Goal: Task Accomplishment & Management: Manage account settings

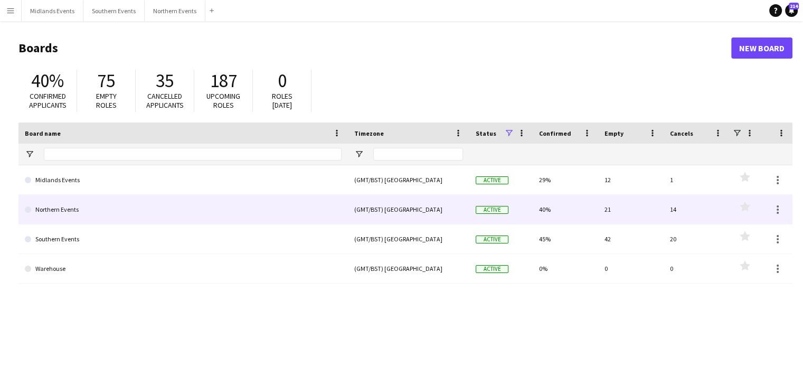
click at [57, 215] on link "Northern Events" at bounding box center [183, 210] width 317 height 30
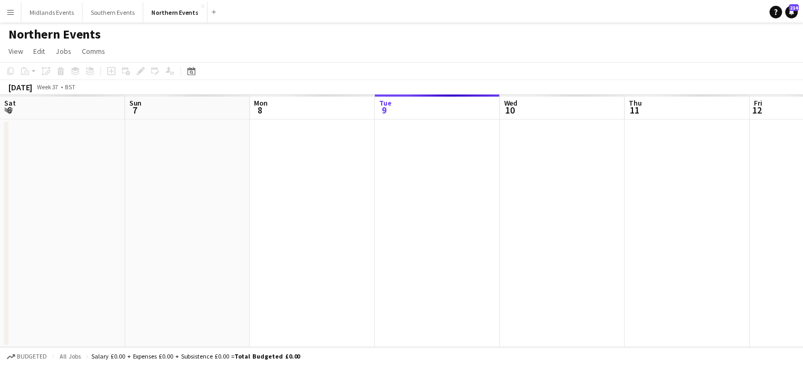
scroll to position [0, 252]
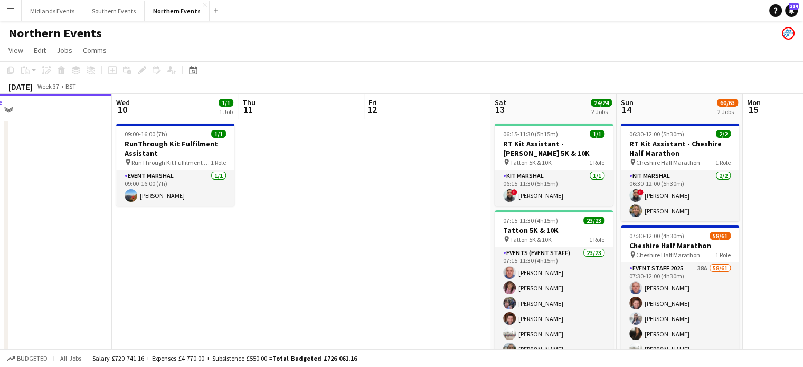
drag, startPoint x: 603, startPoint y: 248, endPoint x: 264, endPoint y: 248, distance: 339.1
click at [264, 248] on app-calendar-viewport "Sat 6 33/46 2 Jobs Sun 7 52/72 2 Jobs Mon 8 Tue 9 Wed 10 1/1 1 Job Thu 11 Fri 1…" at bounding box center [401, 305] width 803 height 423
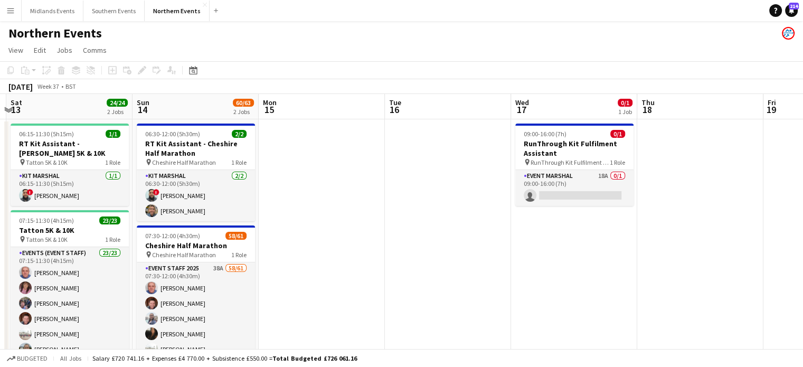
drag, startPoint x: 586, startPoint y: 262, endPoint x: 283, endPoint y: 255, distance: 303.2
click at [283, 255] on app-calendar-viewport "Wed 10 1/1 1 Job Thu 11 Fri 12 Sat 13 24/24 2 Jobs Sun 14 60/63 2 Jobs Mon 15 T…" at bounding box center [401, 305] width 803 height 423
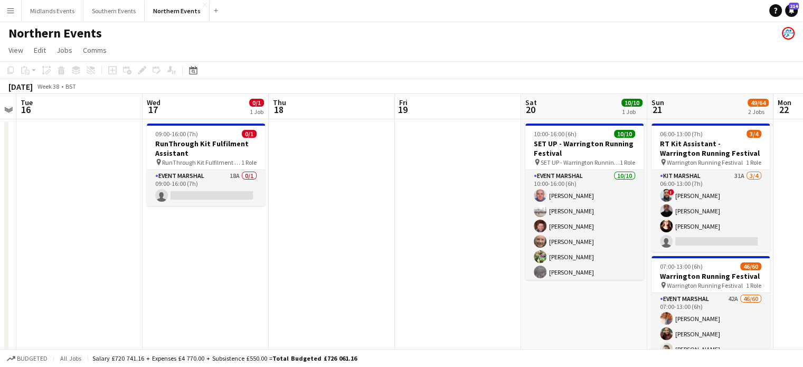
drag, startPoint x: 668, startPoint y: 236, endPoint x: 359, endPoint y: 231, distance: 309.0
click at [359, 231] on app-calendar-viewport "Fri 12 Sat 13 24/24 2 Jobs Sun 14 60/63 2 Jobs Mon 15 Tue 16 Wed 17 0/1 1 Job T…" at bounding box center [401, 313] width 803 height 438
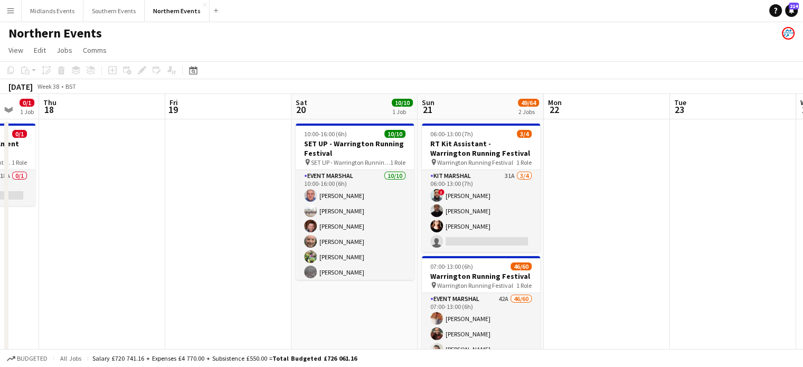
drag, startPoint x: 630, startPoint y: 226, endPoint x: 383, endPoint y: 223, distance: 246.7
click at [383, 223] on app-calendar-viewport "Sun 14 60/63 2 Jobs Mon 15 Tue 16 Wed 17 0/1 1 Job Thu 18 Fri 19 Sat 20 10/10 1…" at bounding box center [401, 313] width 803 height 438
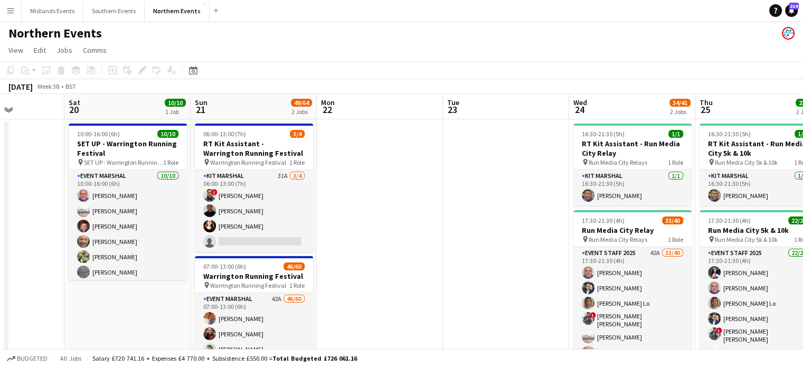
drag, startPoint x: 644, startPoint y: 240, endPoint x: 437, endPoint y: 245, distance: 207.1
click at [437, 245] on app-calendar-viewport "Tue 16 Wed 17 0/1 1 Job Thu 18 Fri 19 Sat 20 10/10 1 Job Sun 21 49/64 2 Jobs Mo…" at bounding box center [401, 313] width 803 height 438
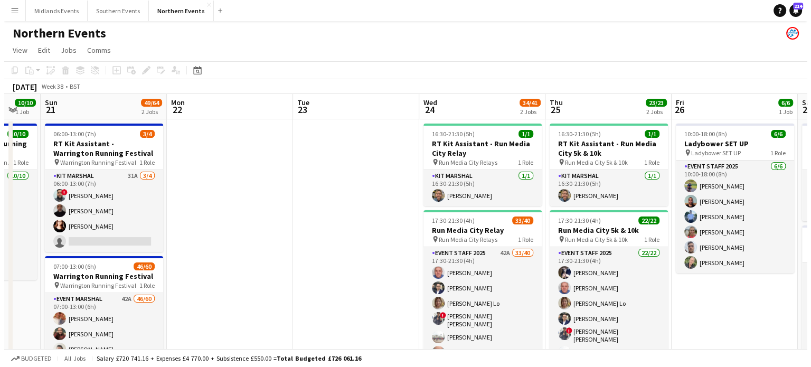
scroll to position [0, 357]
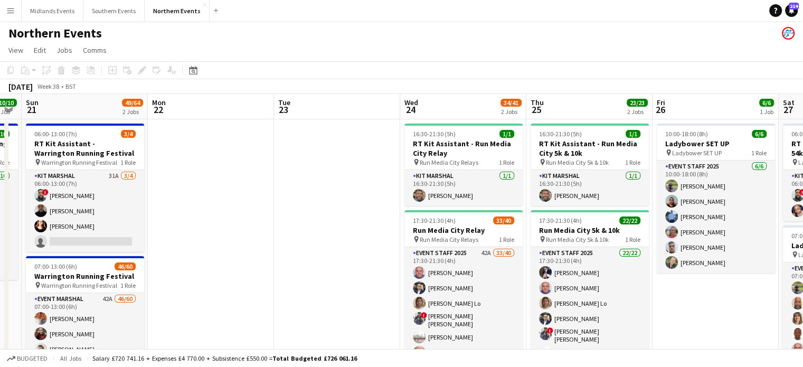
drag, startPoint x: 527, startPoint y: 275, endPoint x: 359, endPoint y: 274, distance: 168.0
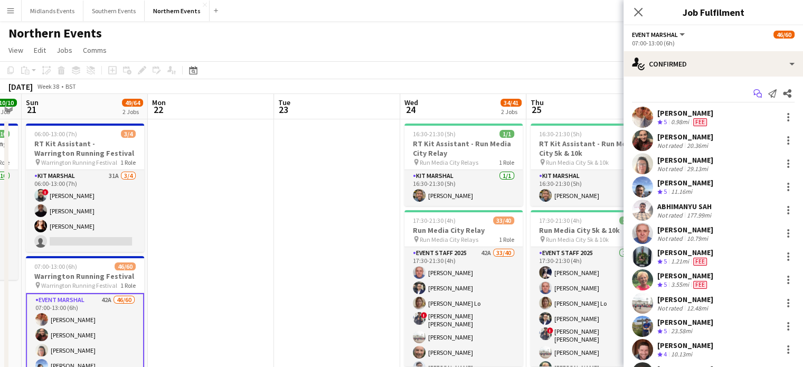
click at [750, 98] on app-icon "Start chat" at bounding box center [757, 93] width 15 height 15
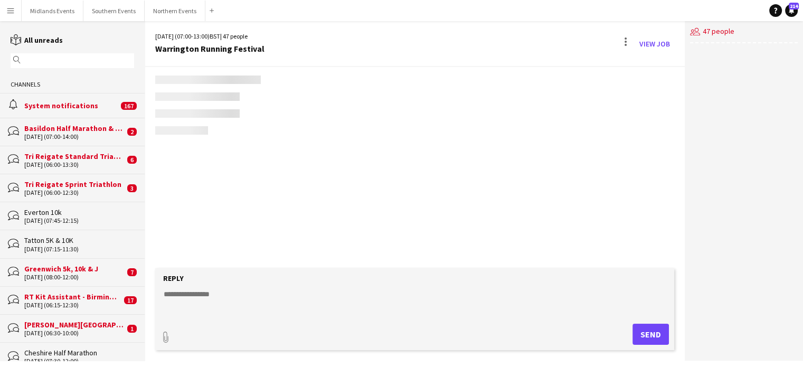
click at [748, 97] on div "users2 47 people" at bounding box center [744, 191] width 118 height 340
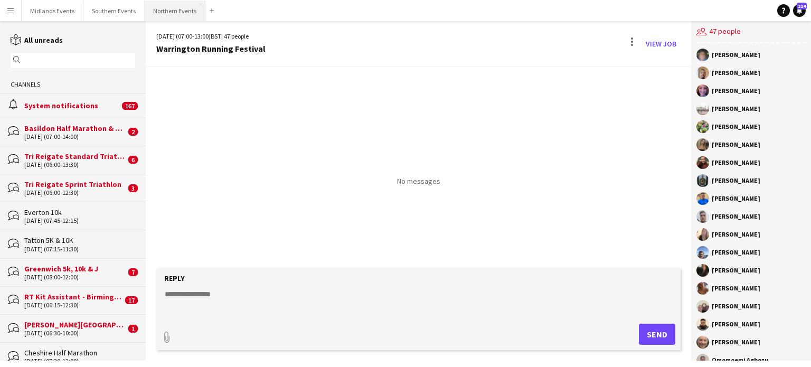
click at [165, 17] on button "Northern Events Close" at bounding box center [175, 11] width 61 height 21
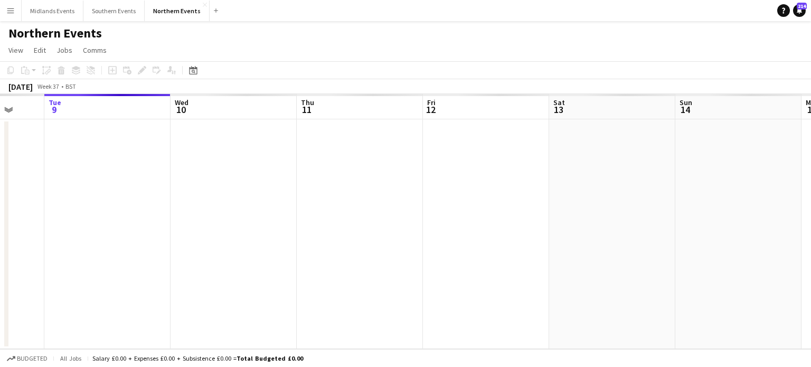
drag, startPoint x: 598, startPoint y: 180, endPoint x: 284, endPoint y: 152, distance: 315.5
click at [284, 152] on app-calendar-viewport "Sat 6 Sun 7 Mon 8 Tue 9 Wed 10 Thu 11 Fri 12 Sat 13 Sun 14 Mon 15 Tue 16 Wed 17" at bounding box center [405, 221] width 811 height 255
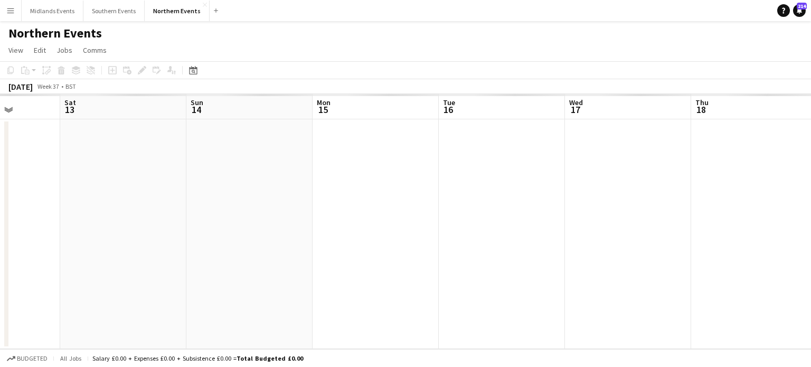
drag, startPoint x: 644, startPoint y: 199, endPoint x: 516, endPoint y: 198, distance: 128.3
click at [410, 197] on app-calendar-viewport "Wed 10 Thu 11 Fri 12 Sat 13 Sun 14 Mon 15 Tue 16 Wed 17 Thu 18 Fri 19 Sat 20 Su…" at bounding box center [405, 221] width 811 height 255
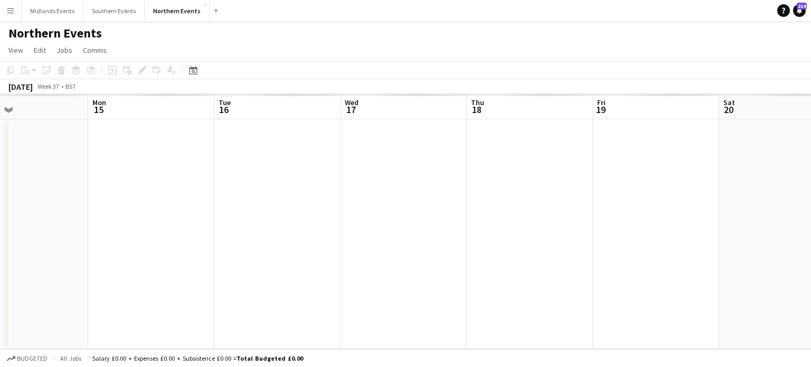
drag, startPoint x: 665, startPoint y: 196, endPoint x: 440, endPoint y: 192, distance: 225.5
click at [440, 192] on app-calendar-viewport "Fri 12 Sat 13 Sun 14 Mon 15 Tue 16 Wed 17 Thu 18 Fri 19 Sat 20 Sun 21 Mon 22 Tu…" at bounding box center [405, 221] width 811 height 255
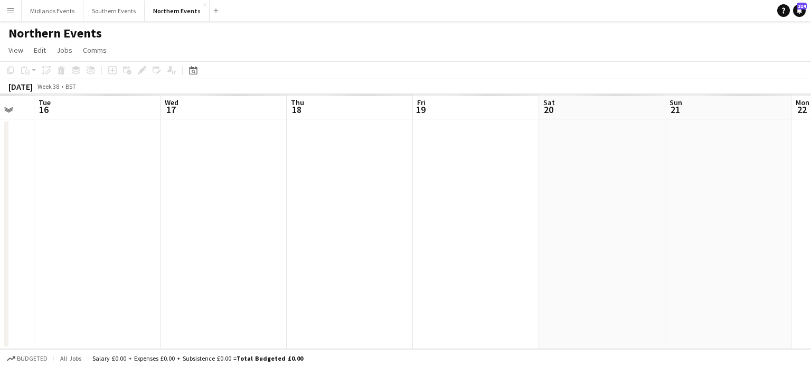
drag, startPoint x: 625, startPoint y: 206, endPoint x: 454, endPoint y: 154, distance: 178.9
click at [416, 143] on app-calendar-viewport "Fri 12 Sat 13 Sun 14 Mon 15 Tue 16 Wed 17 Thu 18 Fri 19 Sat 20 Sun 21 Mon 22 Tu…" at bounding box center [405, 221] width 811 height 255
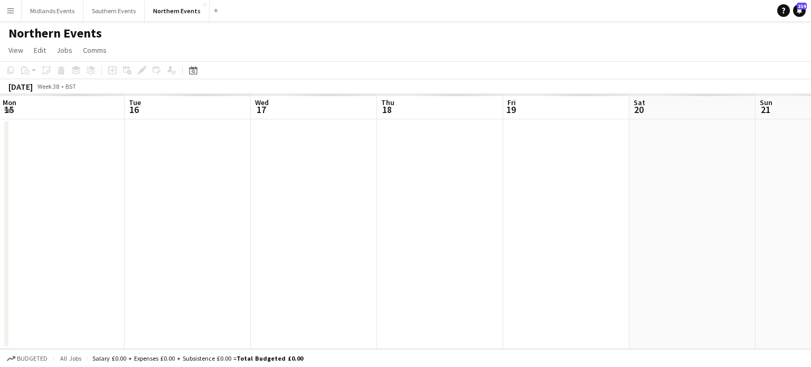
drag, startPoint x: 708, startPoint y: 183, endPoint x: 494, endPoint y: 160, distance: 215.6
click at [494, 160] on app-calendar-viewport "Sat 13 Sun 14 Mon 15 Tue 16 Wed 17 Thu 18 Fri 19 Sat 20 Sun 21 Mon 22 Tue 23 We…" at bounding box center [405, 221] width 811 height 255
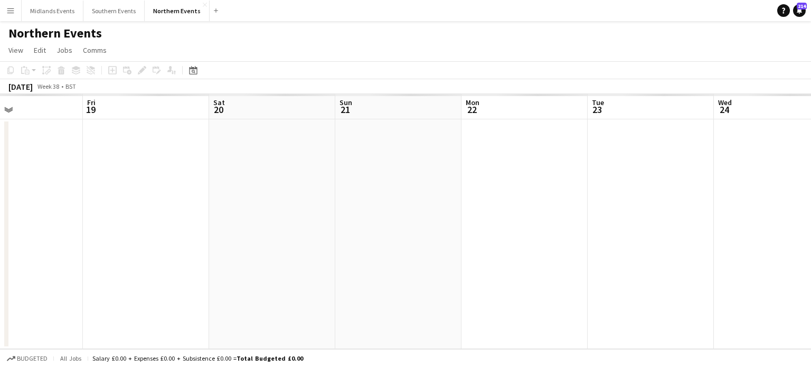
drag, startPoint x: 689, startPoint y: 205, endPoint x: 477, endPoint y: 201, distance: 211.8
click at [477, 201] on app-calendar-viewport "Mon 15 Tue 16 Wed 17 Thu 18 Fri 19 Sat 20 Sun 21 Mon 22 Tue 23 Wed 24 Thu 25 Fr…" at bounding box center [405, 221] width 811 height 255
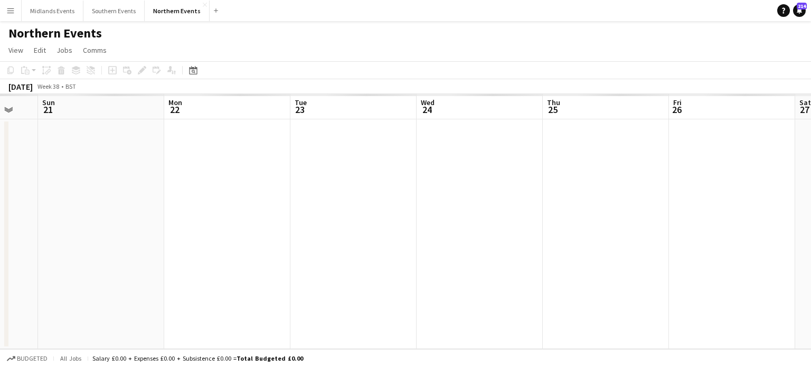
drag, startPoint x: 499, startPoint y: 201, endPoint x: 327, endPoint y: 180, distance: 172.4
click at [327, 180] on app-calendar-viewport "Thu 18 Fri 19 Sat 20 Sun 21 Mon 22 Tue 23 Wed 24 Thu 25 Fri 26 Sat 27 Sun 28 Mo…" at bounding box center [405, 221] width 811 height 255
click at [486, 162] on app-date-cell at bounding box center [480, 234] width 126 height 230
click at [193, 72] on icon at bounding box center [194, 72] width 4 height 4
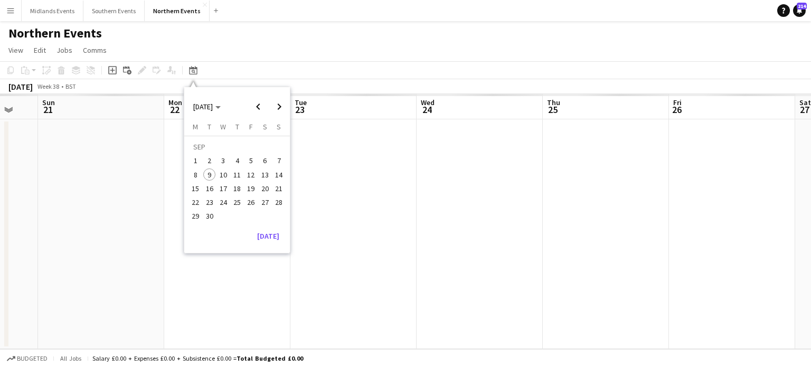
click at [223, 201] on span "24" at bounding box center [223, 202] width 13 height 13
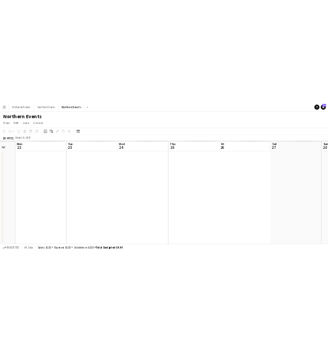
scroll to position [0, 363]
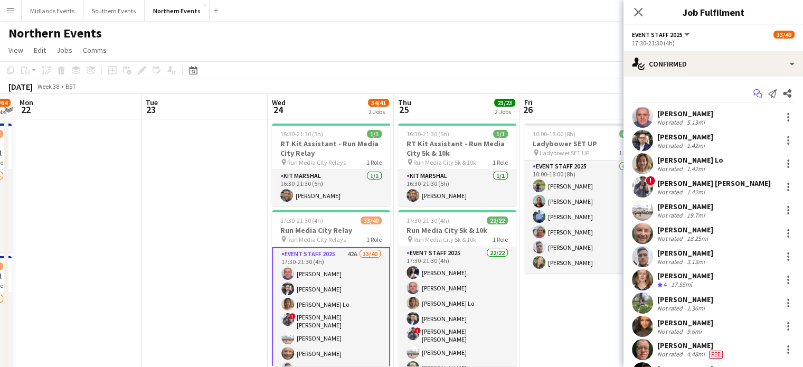
click at [754, 97] on icon "Start chat" at bounding box center [758, 93] width 8 height 8
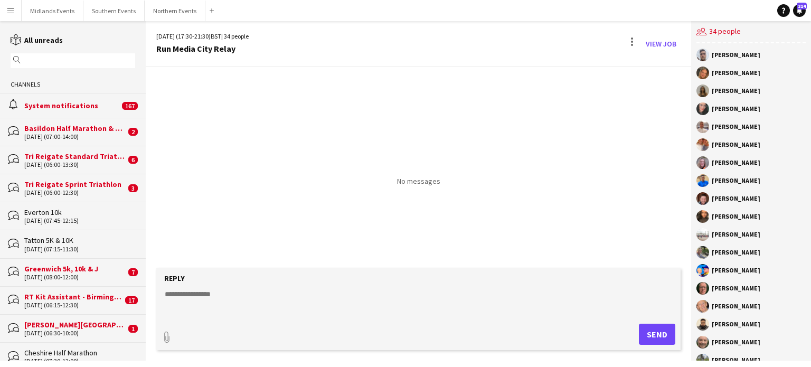
drag, startPoint x: 753, startPoint y: 55, endPoint x: 712, endPoint y: 58, distance: 40.8
click at [712, 58] on div "[PERSON_NAME]" at bounding box center [751, 55] width 109 height 13
copy div "[PERSON_NAME]"
drag, startPoint x: 755, startPoint y: 164, endPoint x: 710, endPoint y: 168, distance: 45.6
click at [710, 168] on div "[PERSON_NAME]" at bounding box center [751, 162] width 109 height 13
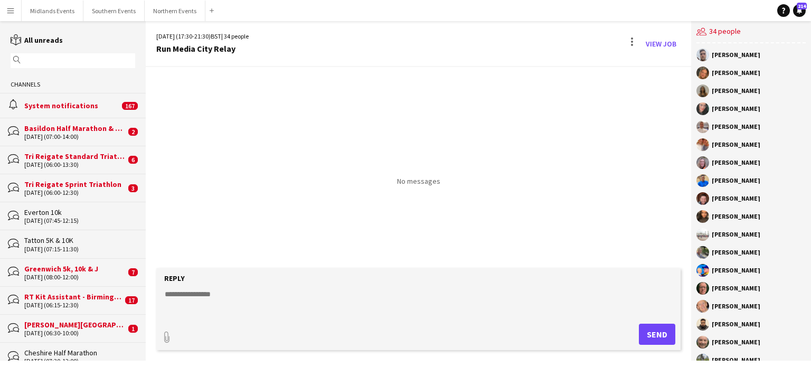
copy div "[PERSON_NAME]"
click at [340, 261] on div "No messages" at bounding box center [419, 167] width 546 height 201
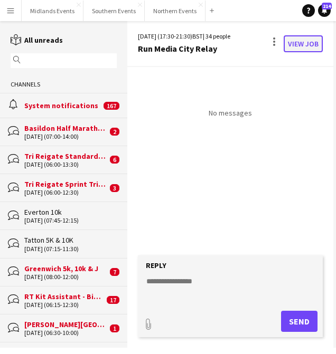
click at [303, 41] on link "View Job" at bounding box center [303, 43] width 39 height 17
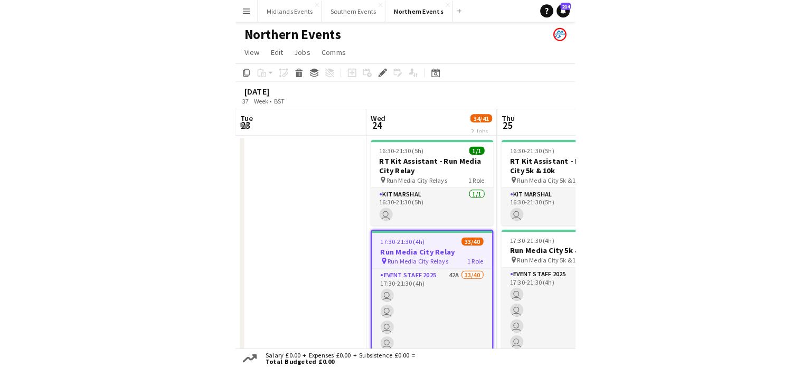
scroll to position [0, 221]
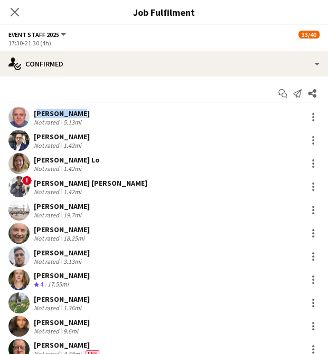
drag, startPoint x: 78, startPoint y: 111, endPoint x: 35, endPoint y: 110, distance: 43.3
click at [35, 110] on div "[PERSON_NAME]" at bounding box center [62, 114] width 56 height 10
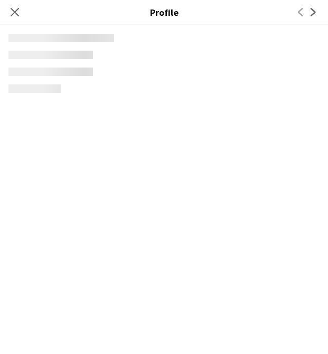
copy div "[PERSON_NAME]"
click at [11, 14] on icon "Close pop-in" at bounding box center [15, 12] width 10 height 10
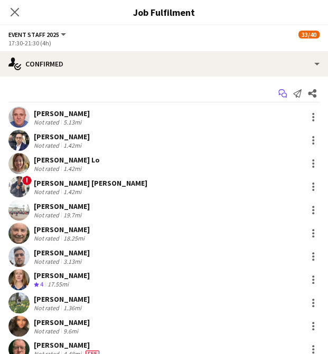
click at [282, 94] on icon at bounding box center [284, 95] width 5 height 5
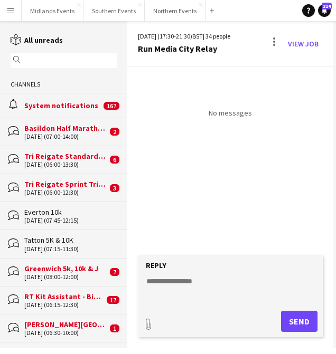
drag, startPoint x: 164, startPoint y: 337, endPoint x: 273, endPoint y: 335, distance: 108.3
click at [273, 335] on form "Reply paperclip Send" at bounding box center [230, 297] width 185 height 82
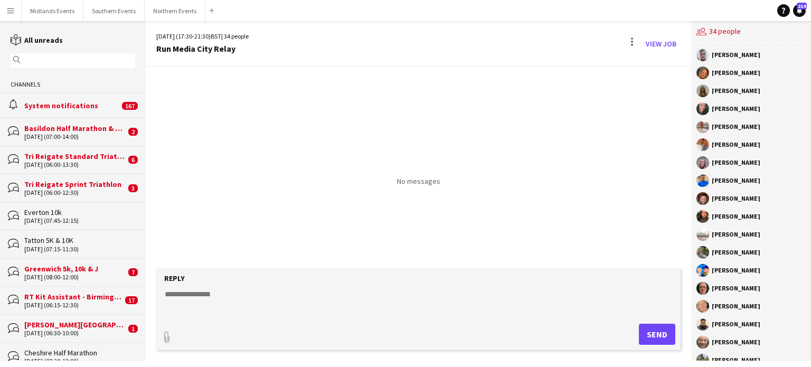
drag, startPoint x: 758, startPoint y: 125, endPoint x: 708, endPoint y: 129, distance: 50.8
click at [708, 129] on div "[PERSON_NAME]" at bounding box center [751, 126] width 109 height 13
copy div "[PERSON_NAME]"
drag, startPoint x: 756, startPoint y: 55, endPoint x: 702, endPoint y: 59, distance: 54.0
click at [702, 59] on div "[PERSON_NAME]" at bounding box center [751, 55] width 109 height 13
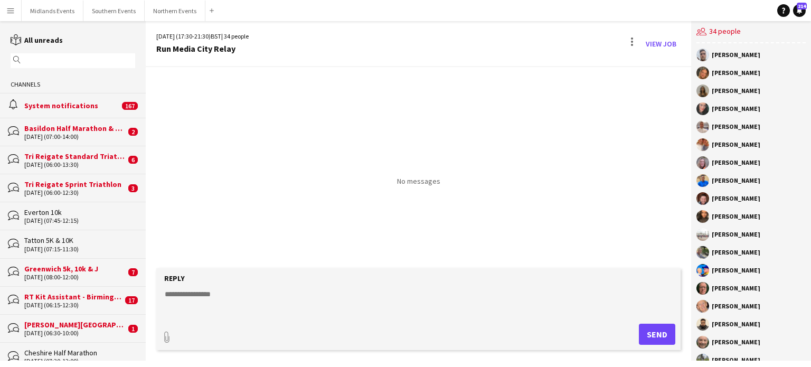
copy div "[PERSON_NAME]"
drag, startPoint x: 752, startPoint y: 234, endPoint x: 708, endPoint y: 236, distance: 43.9
click at [708, 236] on div "[PERSON_NAME]" at bounding box center [751, 234] width 109 height 13
copy div "[PERSON_NAME]"
drag, startPoint x: 752, startPoint y: 161, endPoint x: 714, endPoint y: 164, distance: 38.2
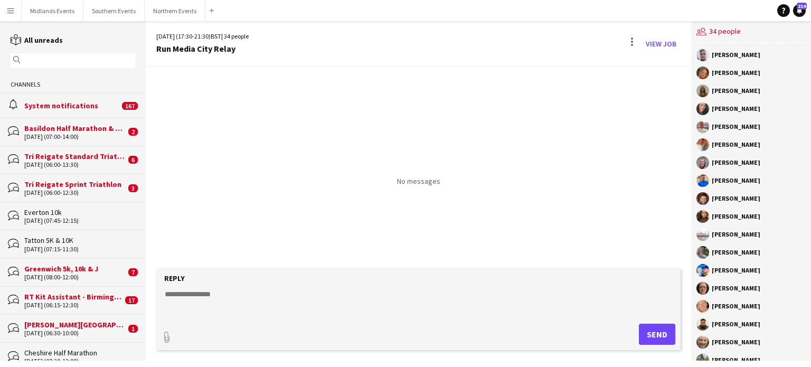
click at [714, 164] on div "[PERSON_NAME]" at bounding box center [736, 163] width 49 height 6
click at [763, 167] on div "[PERSON_NAME]" at bounding box center [751, 162] width 109 height 13
drag, startPoint x: 760, startPoint y: 164, endPoint x: 710, endPoint y: 166, distance: 50.2
click at [710, 166] on div "[PERSON_NAME]" at bounding box center [751, 162] width 109 height 13
copy div "[PERSON_NAME]"
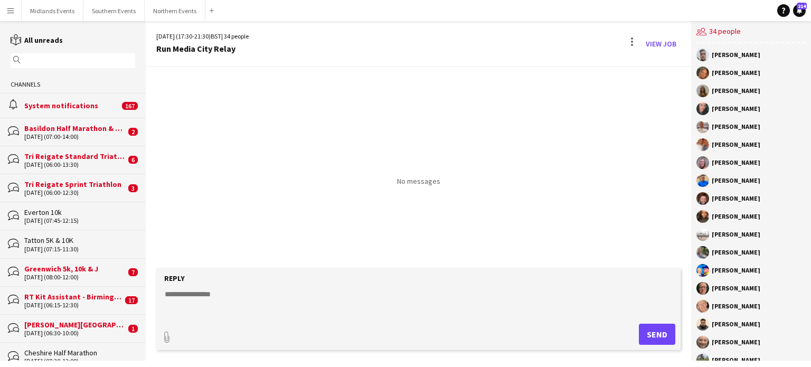
drag, startPoint x: 774, startPoint y: 327, endPoint x: 709, endPoint y: 331, distance: 65.1
click at [709, 331] on app-chat-member "[PERSON_NAME]" at bounding box center [751, 327] width 109 height 18
copy div "[PERSON_NAME]"
click at [421, 222] on div "No messages" at bounding box center [419, 167] width 546 height 201
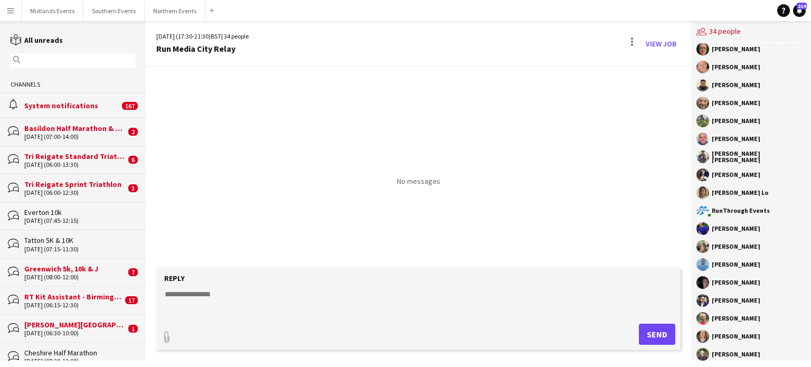
scroll to position [242, 0]
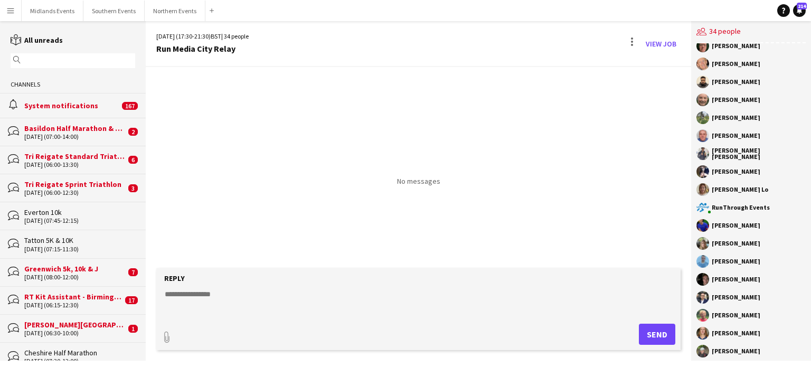
drag, startPoint x: 756, startPoint y: 280, endPoint x: 711, endPoint y: 283, distance: 45.0
click at [711, 283] on div "[PERSON_NAME]" at bounding box center [751, 279] width 109 height 13
copy div "[PERSON_NAME]"
drag, startPoint x: 751, startPoint y: 335, endPoint x: 710, endPoint y: 335, distance: 41.2
click at [710, 335] on div "Katie Oldfield" at bounding box center [751, 333] width 109 height 13
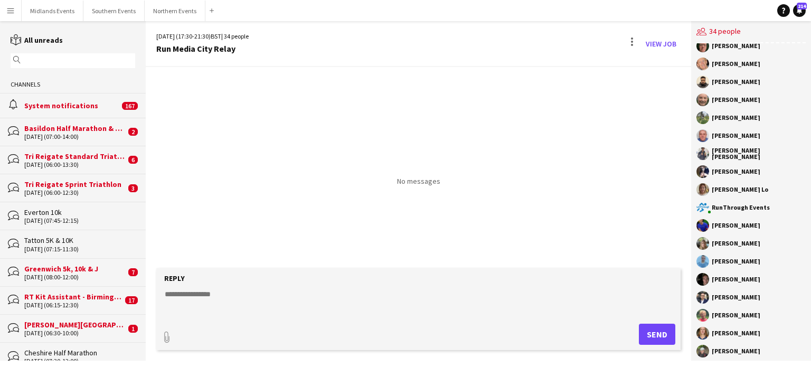
copy div "Katie Oldfield"
drag, startPoint x: 744, startPoint y: 261, endPoint x: 711, endPoint y: 262, distance: 33.3
click at [711, 262] on div "Ethan Dunn" at bounding box center [751, 261] width 109 height 13
drag, startPoint x: 801, startPoint y: 213, endPoint x: 801, endPoint y: 227, distance: 13.2
click at [801, 227] on div "Charlie Craven Zoe Constantinou Charlotte Fennell Jade Spurrell Tony Brothwood …" at bounding box center [751, 201] width 120 height 317
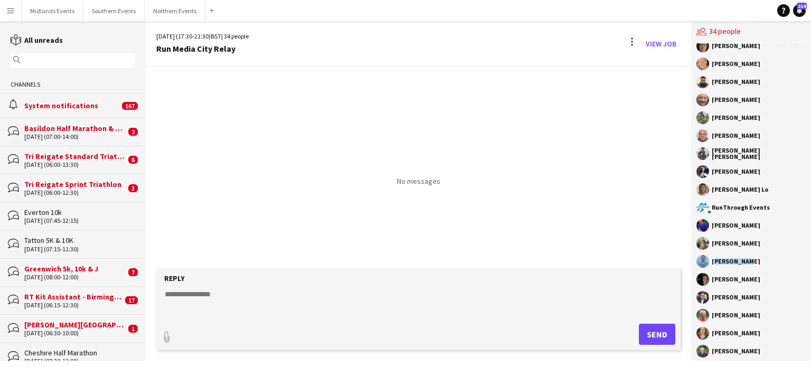
scroll to position [304, 0]
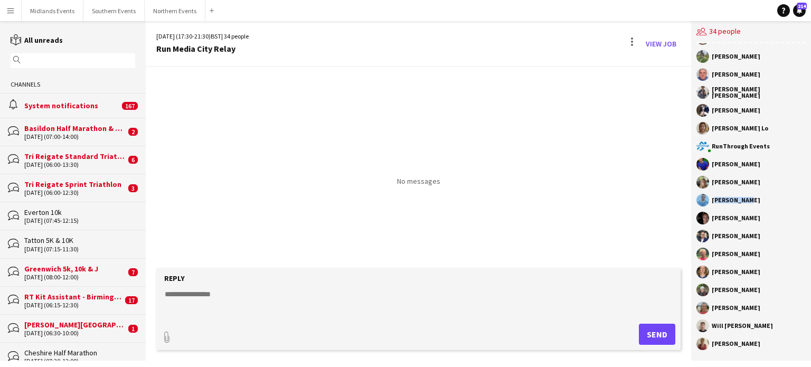
drag, startPoint x: 753, startPoint y: 342, endPoint x: 712, endPoint y: 342, distance: 40.7
click at [712, 342] on div "[PERSON_NAME]" at bounding box center [751, 343] width 109 height 13
click at [264, 306] on textarea at bounding box center [421, 302] width 514 height 27
paste textarea "**********"
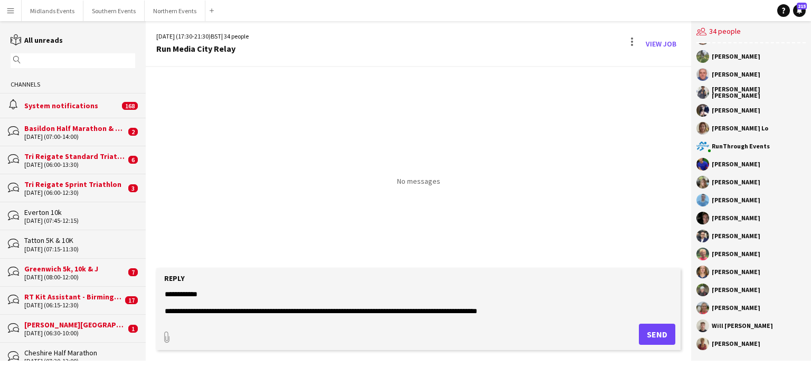
scroll to position [475, 0]
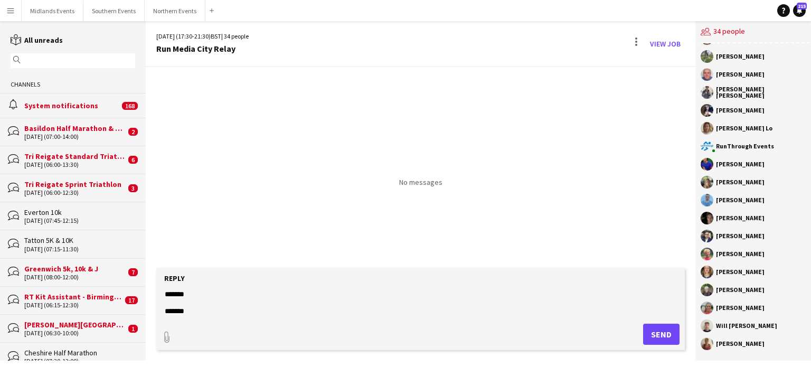
type textarea "**********"
click at [652, 335] on button "Send" at bounding box center [661, 334] width 36 height 21
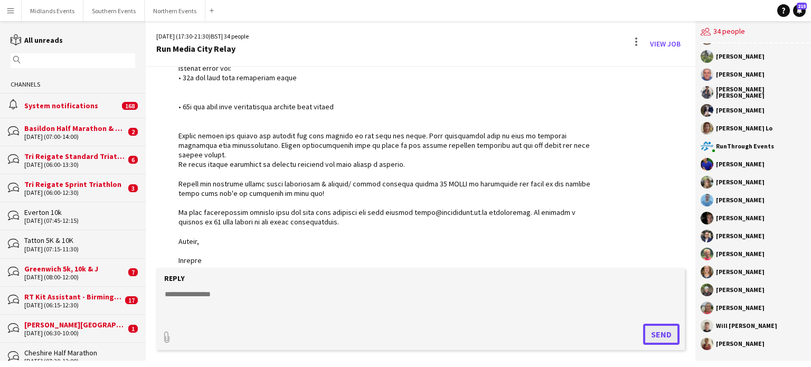
scroll to position [455, 0]
click at [635, 38] on div at bounding box center [636, 38] width 2 height 2
click at [646, 68] on span "Delete" at bounding box center [655, 64] width 24 height 9
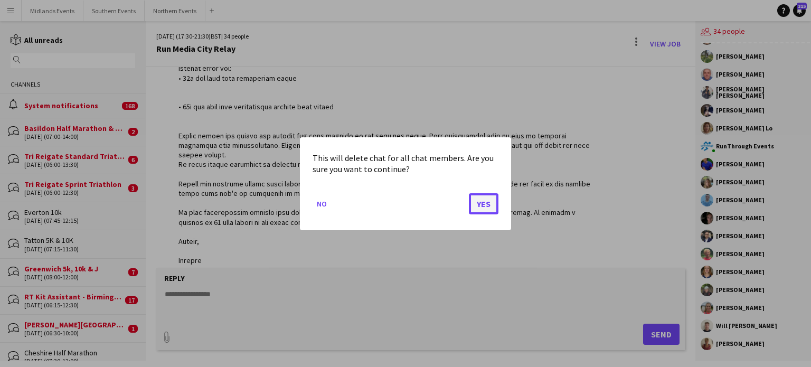
click at [483, 209] on button "Yes" at bounding box center [484, 203] width 30 height 21
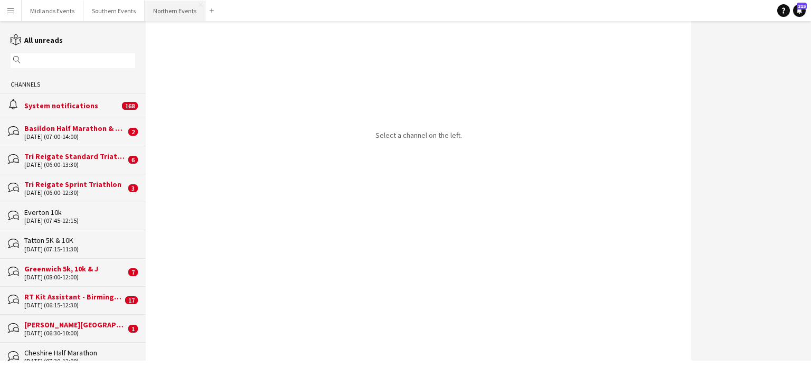
click at [167, 12] on button "Northern Events Close" at bounding box center [175, 11] width 61 height 21
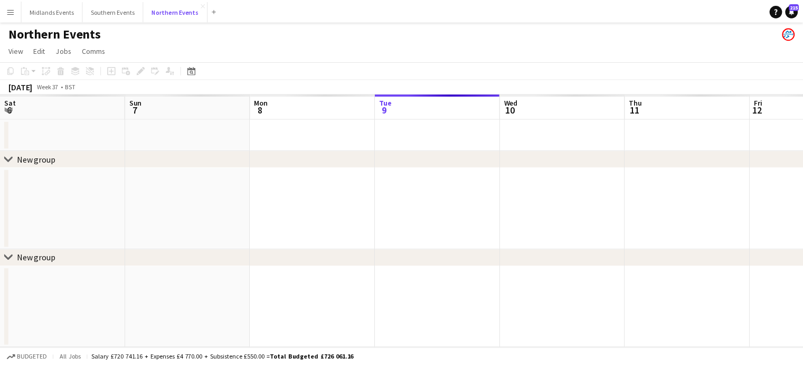
scroll to position [0, 252]
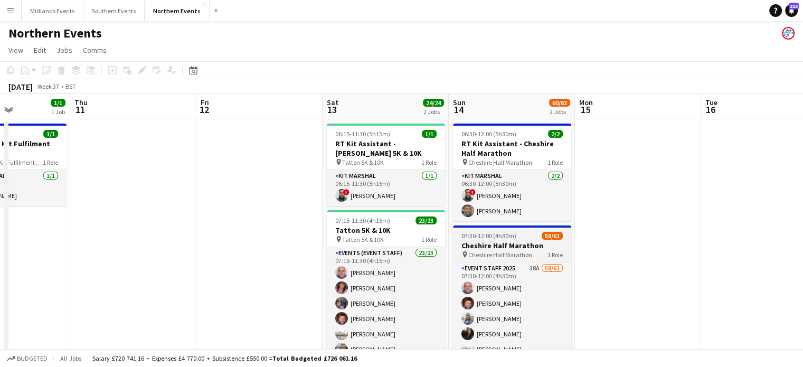
drag, startPoint x: 744, startPoint y: 245, endPoint x: 482, endPoint y: 236, distance: 262.6
click at [426, 234] on app-calendar-viewport "Mon 8 Tue 9 Wed 10 1/1 1 Job Thu 11 Fri 12 Sat 13 24/24 2 Jobs Sun 14 60/63 2 J…" at bounding box center [401, 305] width 803 height 423
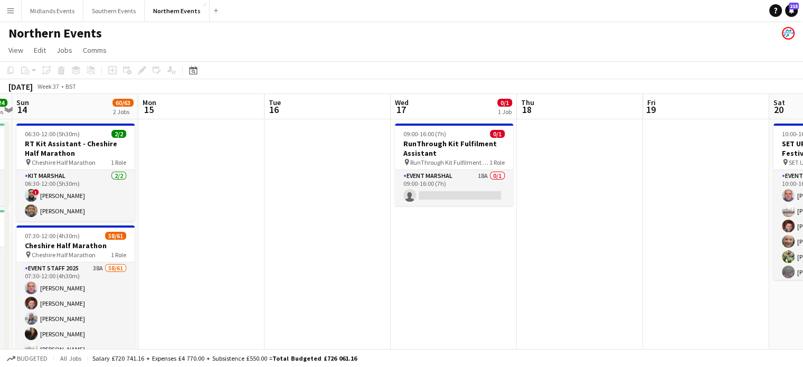
drag, startPoint x: 652, startPoint y: 246, endPoint x: 358, endPoint y: 255, distance: 294.3
click at [358, 255] on app-calendar-viewport "Wed 10 1/1 1 Job Thu 11 Fri 12 Sat 13 24/24 2 Jobs Sun 14 60/63 2 Jobs Mon 15 T…" at bounding box center [401, 305] width 803 height 423
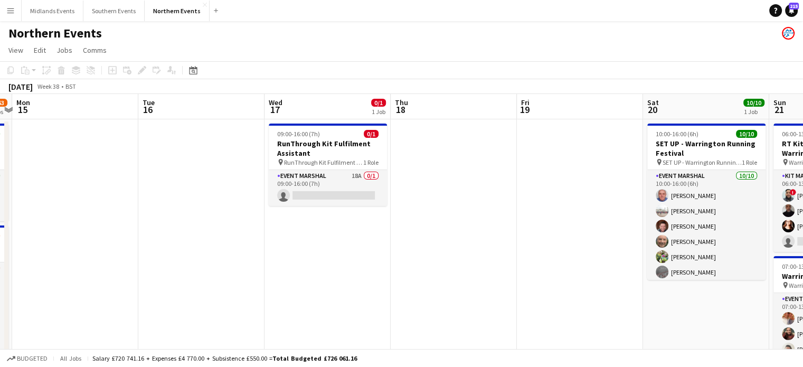
drag, startPoint x: 680, startPoint y: 270, endPoint x: 422, endPoint y: 266, distance: 258.3
click at [422, 266] on app-calendar-viewport "Fri 12 Sat 13 24/24 2 Jobs Sun 14 60/63 2 Jobs Mon 15 Tue 16 Wed 17 0/1 1 Job T…" at bounding box center [401, 313] width 803 height 438
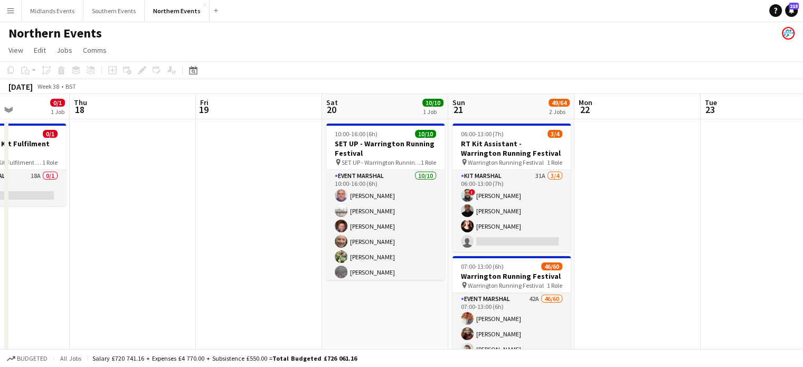
drag, startPoint x: 603, startPoint y: 269, endPoint x: 161, endPoint y: 232, distance: 443.6
click at [161, 232] on app-calendar-viewport "Sun 14 60/63 2 Jobs Mon 15 Tue 16 Wed 17 0/1 1 Job Thu 18 Fri 19 Sat 20 10/10 1…" at bounding box center [401, 313] width 803 height 438
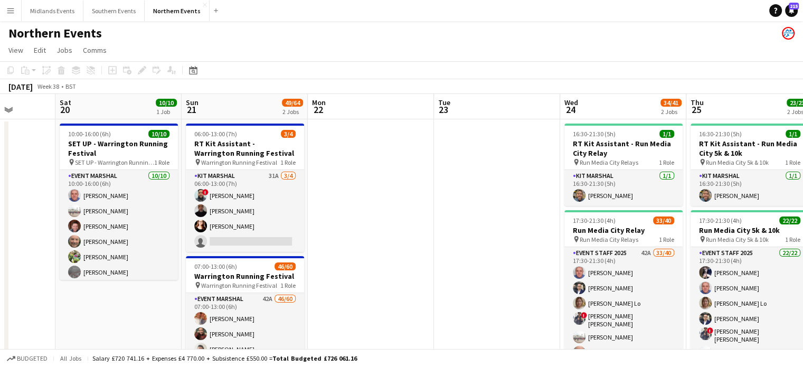
drag, startPoint x: 522, startPoint y: 266, endPoint x: 252, endPoint y: 240, distance: 271.6
click at [252, 240] on app-calendar-viewport "Tue 16 Wed 17 0/1 1 Job Thu 18 Fri 19 Sat 20 10/10 1 Job Sun 21 49/64 2 Jobs Mo…" at bounding box center [401, 313] width 803 height 438
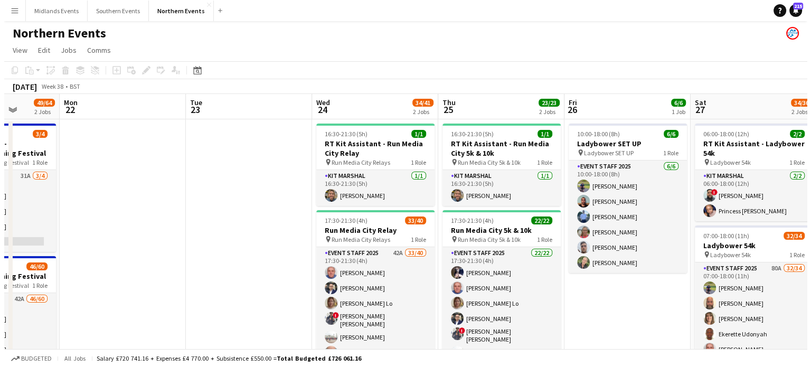
scroll to position [0, 344]
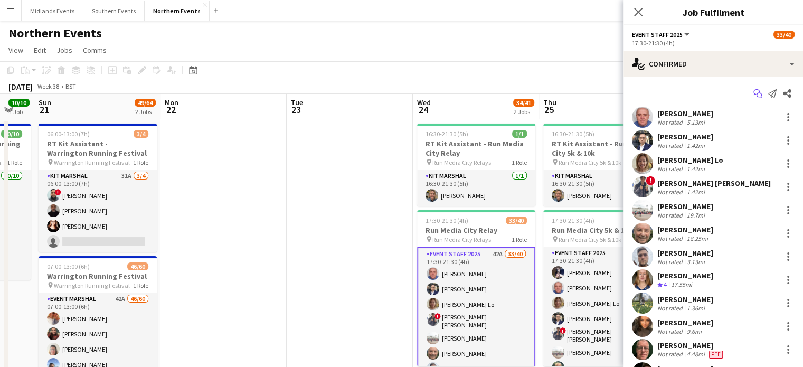
click at [750, 98] on app-icon "Start chat" at bounding box center [757, 93] width 15 height 15
click at [754, 95] on icon "Start chat" at bounding box center [758, 93] width 8 height 8
click at [754, 94] on icon "Start chat" at bounding box center [758, 93] width 8 height 8
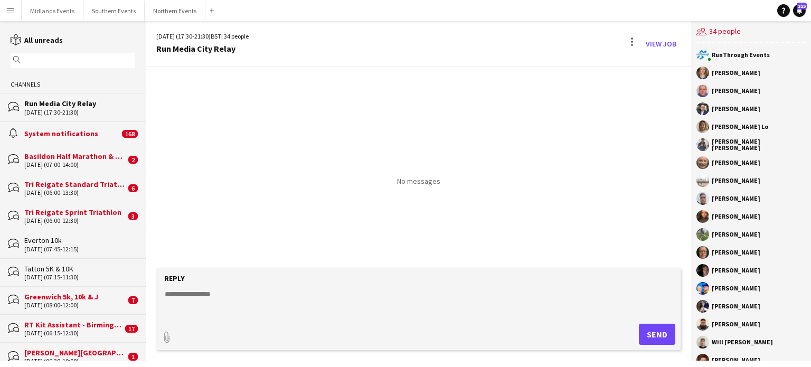
click at [205, 289] on textarea at bounding box center [421, 302] width 514 height 27
paste textarea "**********"
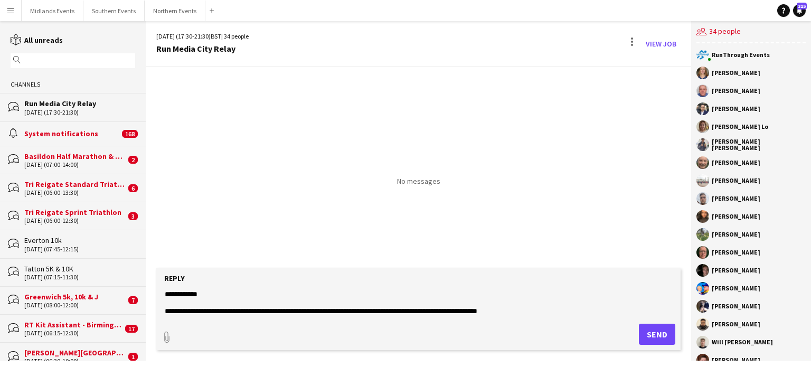
scroll to position [484, 0]
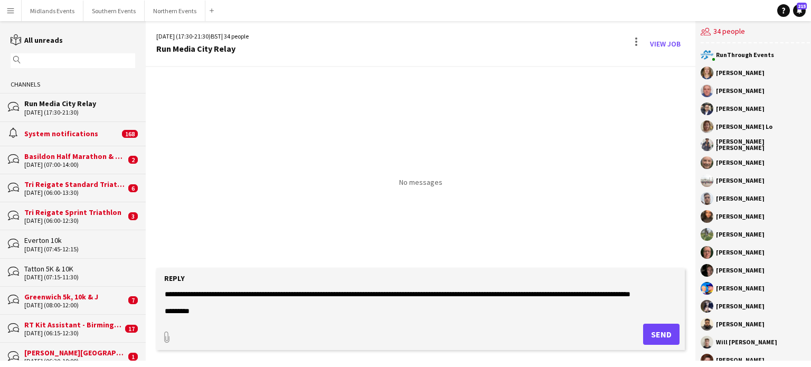
click at [205, 289] on textarea at bounding box center [421, 302] width 514 height 27
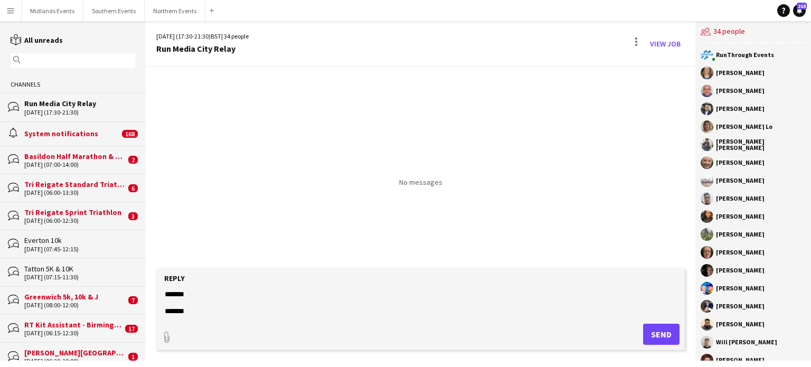
type textarea "**********"
click at [657, 333] on button "Send" at bounding box center [661, 334] width 36 height 21
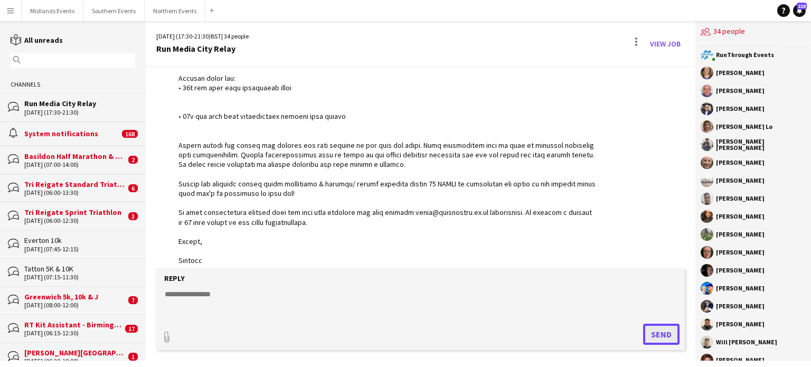
scroll to position [464, 0]
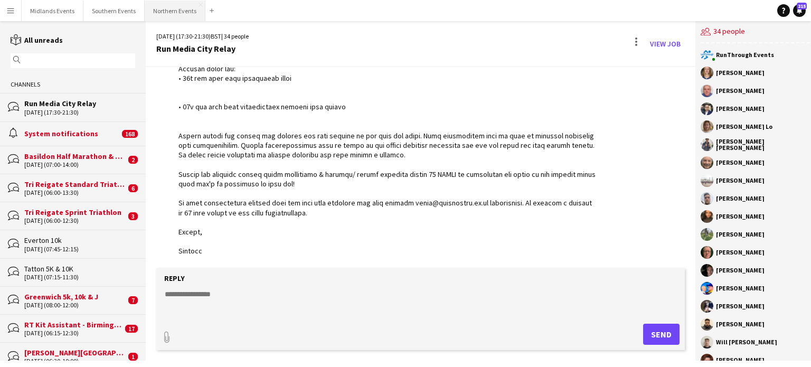
click at [169, 13] on button "Northern Events Close" at bounding box center [175, 11] width 61 height 21
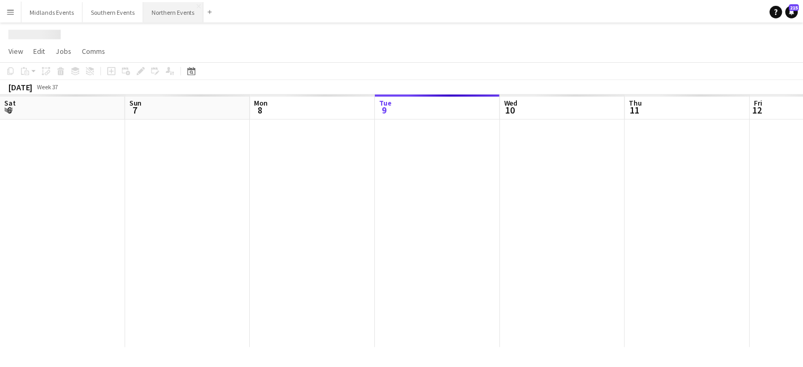
scroll to position [0, 252]
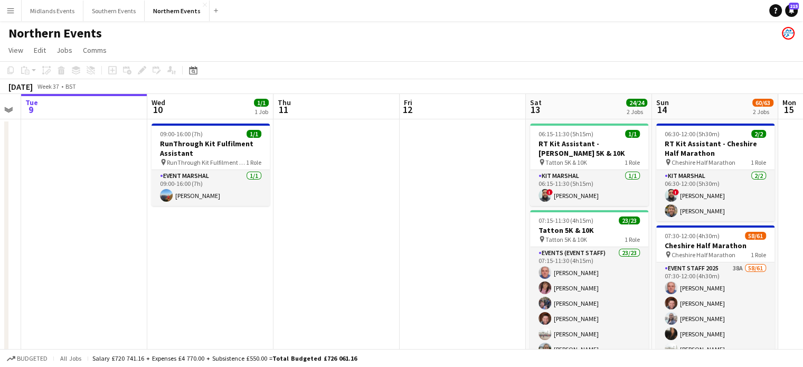
drag, startPoint x: 646, startPoint y: 181, endPoint x: 265, endPoint y: 201, distance: 381.8
click at [265, 201] on app-calendar-viewport "Sat 6 33/46 2 Jobs Sun 7 52/72 2 Jobs Mon 8 Tue 9 Wed 10 1/1 1 Job Thu 11 Fri 1…" at bounding box center [401, 305] width 803 height 423
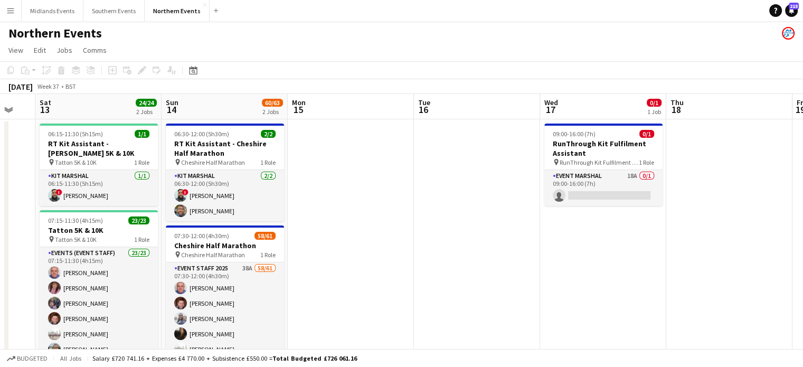
drag, startPoint x: 461, startPoint y: 237, endPoint x: 306, endPoint y: 220, distance: 155.1
click at [255, 229] on app-calendar-viewport "Wed 10 1/1 1 Job Thu 11 Fri 12 Sat 13 24/24 2 Jobs Sun 14 60/63 2 Jobs Mon 15 T…" at bounding box center [401, 305] width 803 height 423
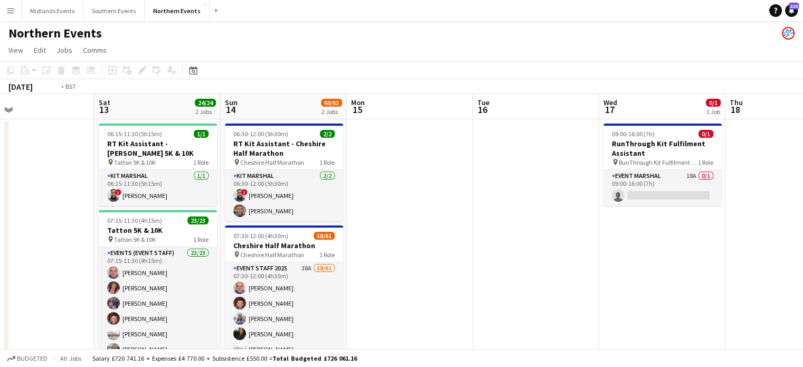
drag, startPoint x: 618, startPoint y: 240, endPoint x: 370, endPoint y: 223, distance: 249.3
click at [370, 223] on app-calendar-viewport "Wed 10 1/1 1 Job Thu 11 Fri 12 Sat 13 24/24 2 Jobs Sun 14 60/63 2 Jobs Mon 15 T…" at bounding box center [401, 313] width 803 height 438
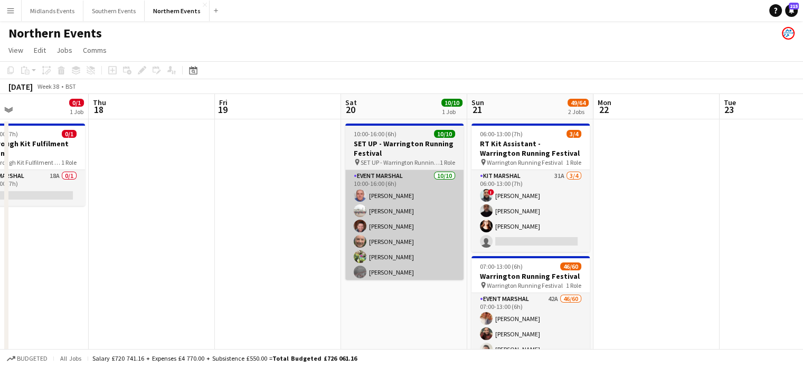
drag, startPoint x: 630, startPoint y: 233, endPoint x: 435, endPoint y: 232, distance: 194.9
click at [435, 232] on app-calendar-viewport "Mon 15 Tue 16 Wed 17 0/1 1 Job Thu 18 Fri 19 Sat 20 10/10 1 Job Sun 21 49/64 2 …" at bounding box center [401, 313] width 803 height 438
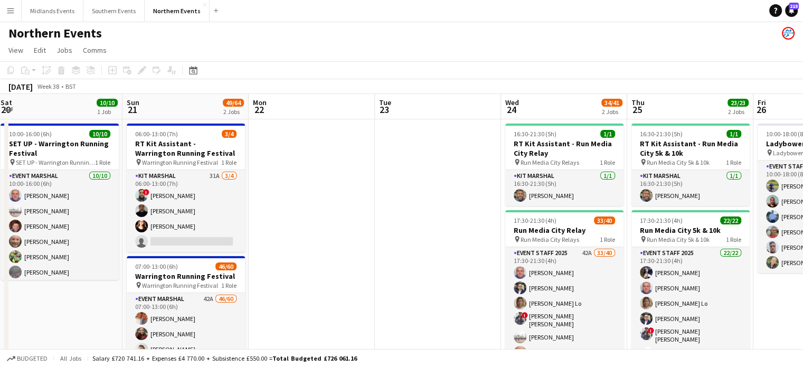
drag, startPoint x: 589, startPoint y: 268, endPoint x: 240, endPoint y: 221, distance: 352.2
click at [240, 221] on app-calendar-viewport "Wed 17 0/1 1 Job Thu 18 Fri 19 Sat 20 10/10 1 Job Sun 21 49/64 2 Jobs Mon 22 Tu…" at bounding box center [401, 313] width 803 height 438
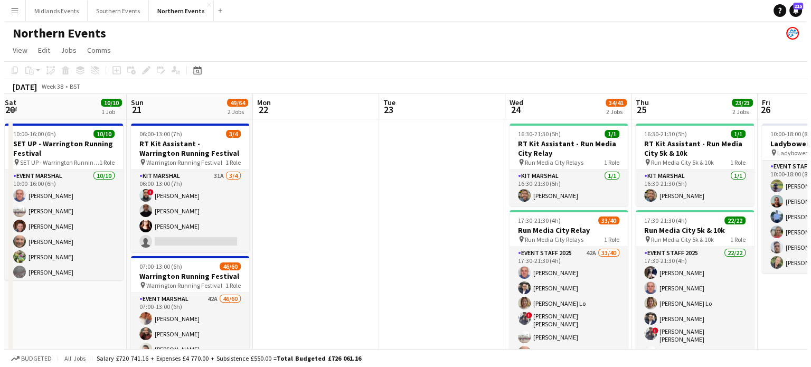
scroll to position [0, 391]
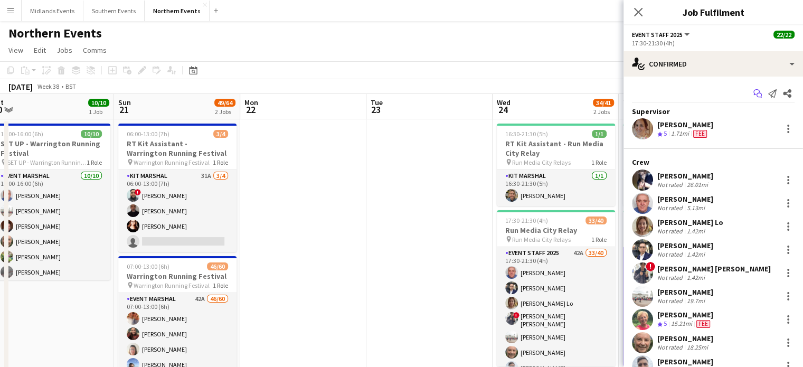
click at [754, 91] on icon "Start chat" at bounding box center [758, 93] width 8 height 8
click at [757, 95] on icon at bounding box center [759, 95] width 5 height 5
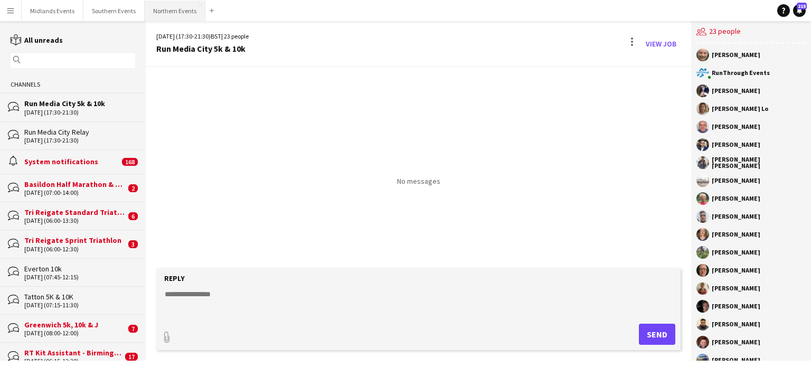
click at [161, 15] on button "Northern Events Close" at bounding box center [175, 11] width 61 height 21
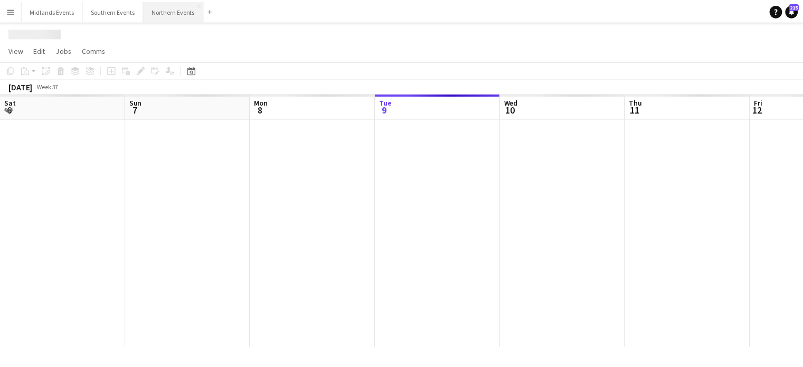
scroll to position [0, 252]
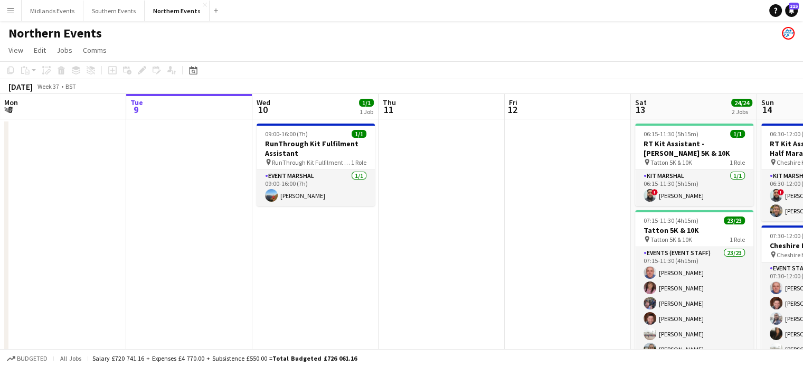
click at [78, 218] on app-calendar-viewport "Sat 6 33/46 2 Jobs Sun 7 52/72 2 Jobs Mon 8 Tue 9 Wed 10 1/1 1 Job Thu 11 Fri 1…" at bounding box center [401, 305] width 803 height 423
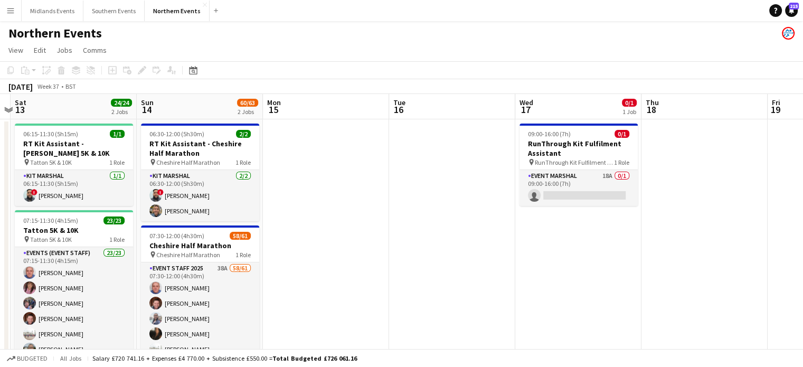
drag, startPoint x: 386, startPoint y: 243, endPoint x: 108, endPoint y: 242, distance: 277.3
click at [108, 242] on app-calendar-viewport "Wed 10 1/1 1 Job Thu 11 Fri 12 Sat 13 24/24 2 Jobs Sun 14 60/63 2 Jobs Mon 15 T…" at bounding box center [401, 313] width 803 height 438
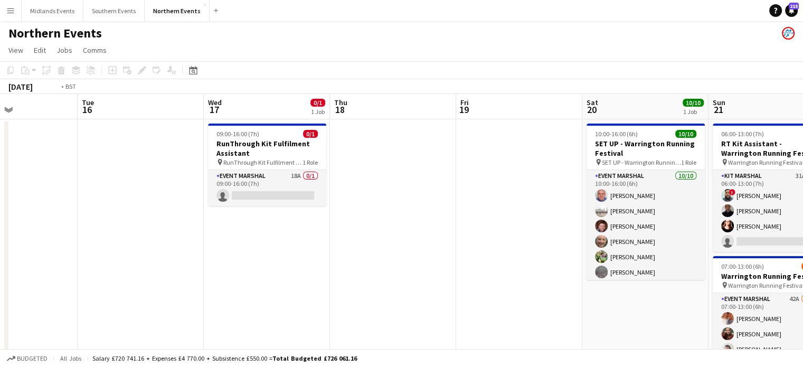
drag, startPoint x: 330, startPoint y: 264, endPoint x: 0, endPoint y: 228, distance: 332.1
click at [0, 228] on app-calendar-viewport "Fri 12 Sat 13 24/24 2 Jobs Sun 14 60/63 2 Jobs Mon 15 Tue 16 Wed 17 0/1 1 Job T…" at bounding box center [401, 313] width 803 height 438
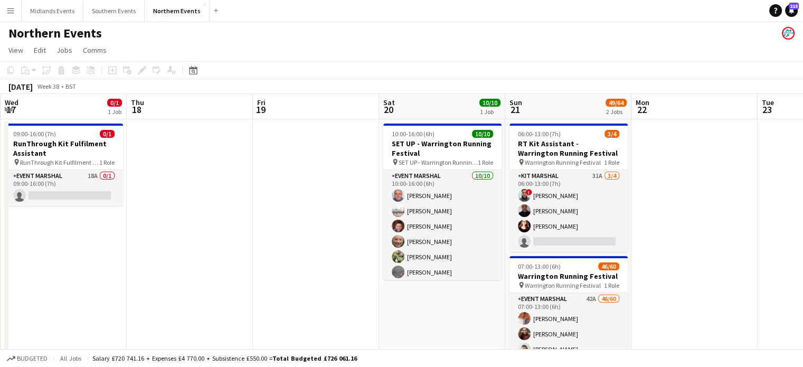
drag, startPoint x: 395, startPoint y: 266, endPoint x: 311, endPoint y: 285, distance: 86.0
click at [148, 240] on app-calendar-viewport "Sun 14 60/63 2 Jobs Mon 15 Tue 16 Wed 17 0/1 1 Job Thu 18 Fri 19 Sat 20 10/10 1…" at bounding box center [401, 313] width 803 height 438
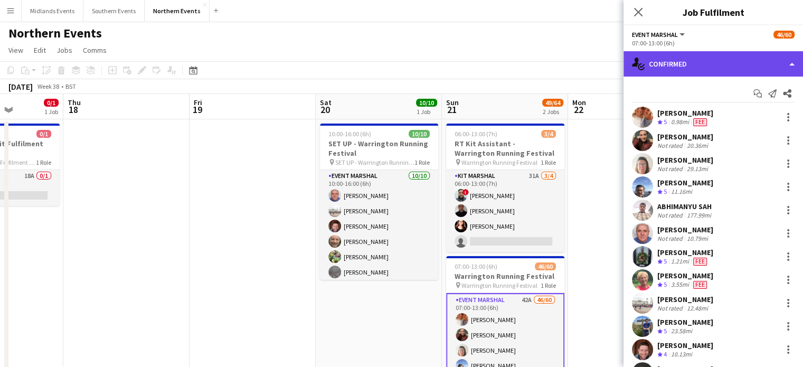
click at [754, 68] on div "single-neutral-actions-check-2 Confirmed" at bounding box center [714, 63] width 180 height 25
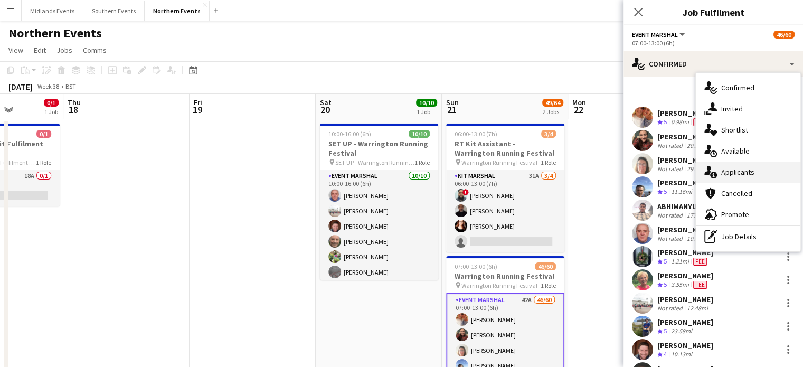
click at [749, 171] on span "Applicants" at bounding box center [737, 172] width 33 height 10
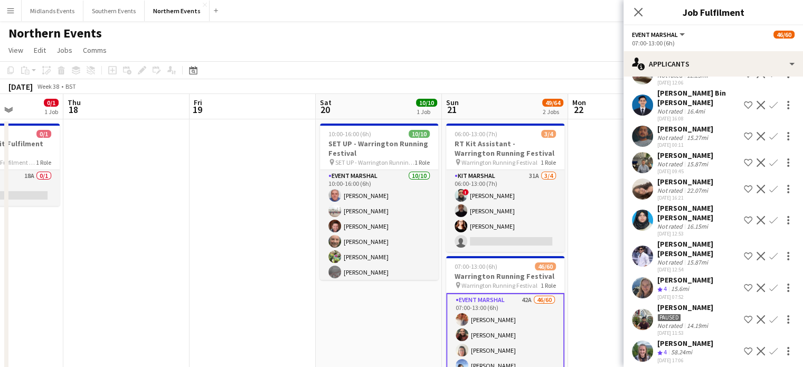
scroll to position [407, 0]
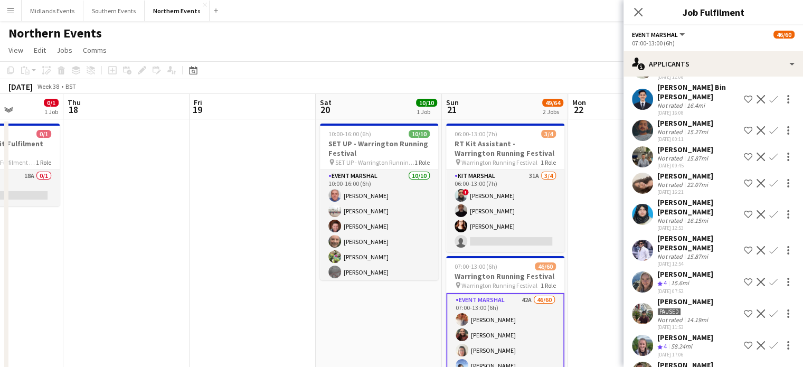
click at [770, 278] on app-icon "Confirm" at bounding box center [774, 282] width 8 height 8
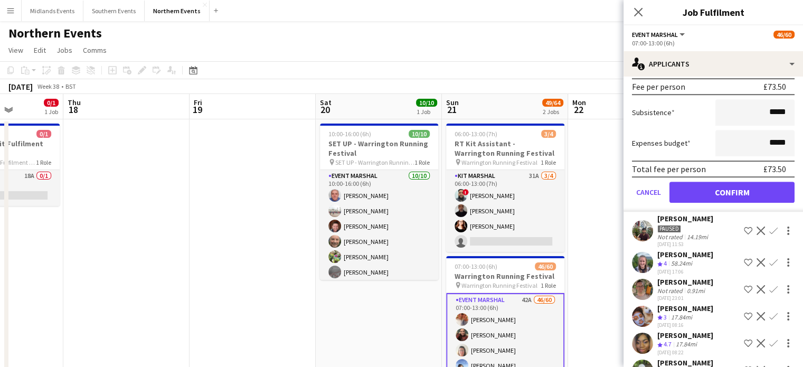
scroll to position [732, 0]
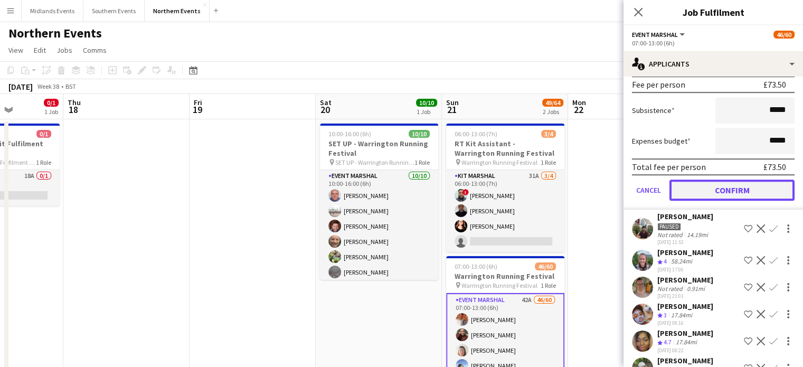
click at [762, 180] on button "Confirm" at bounding box center [732, 190] width 125 height 21
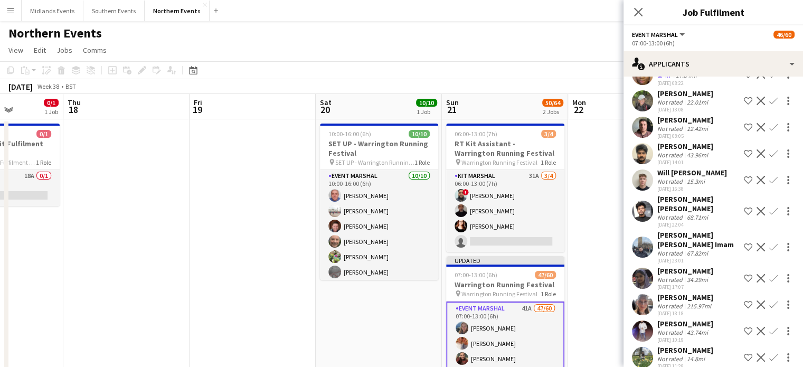
scroll to position [467, 0]
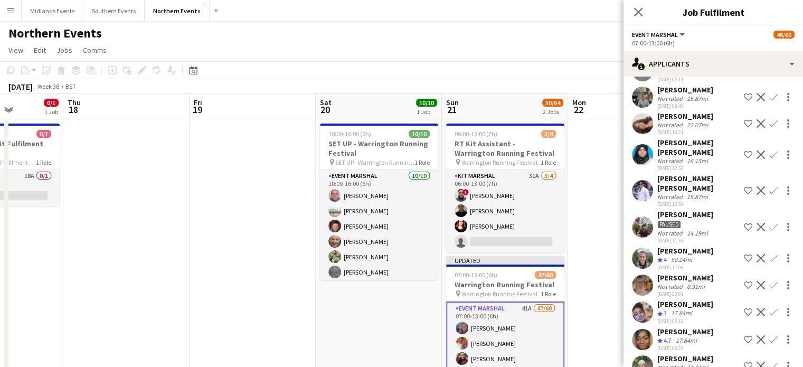
click at [770, 254] on app-icon "Confirm" at bounding box center [774, 258] width 8 height 8
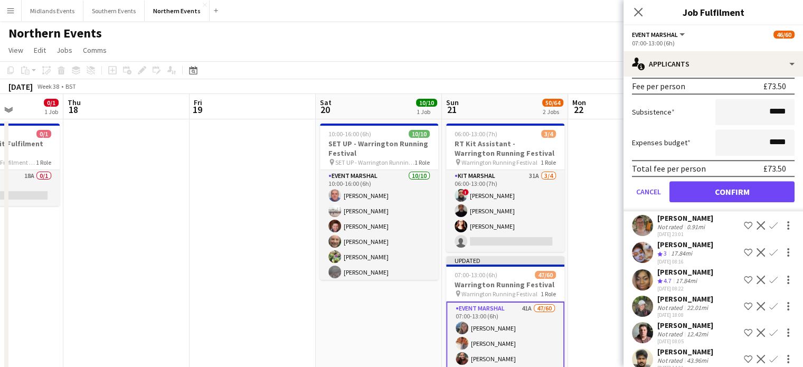
scroll to position [771, 0]
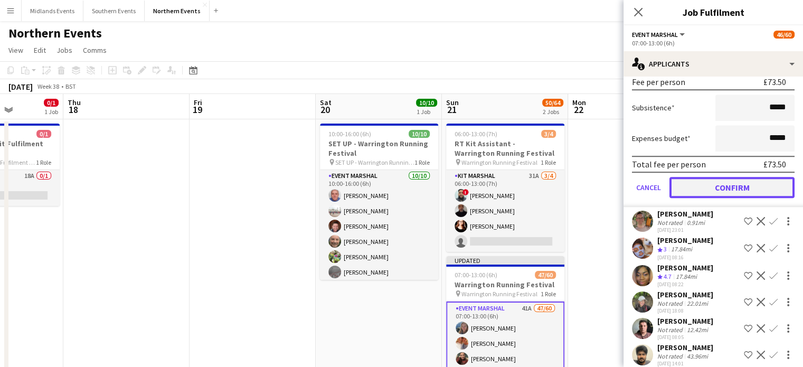
click at [750, 177] on button "Confirm" at bounding box center [732, 187] width 125 height 21
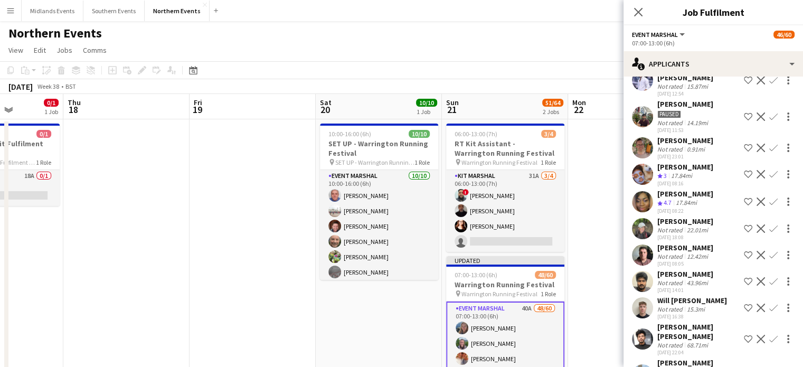
scroll to position [581, 0]
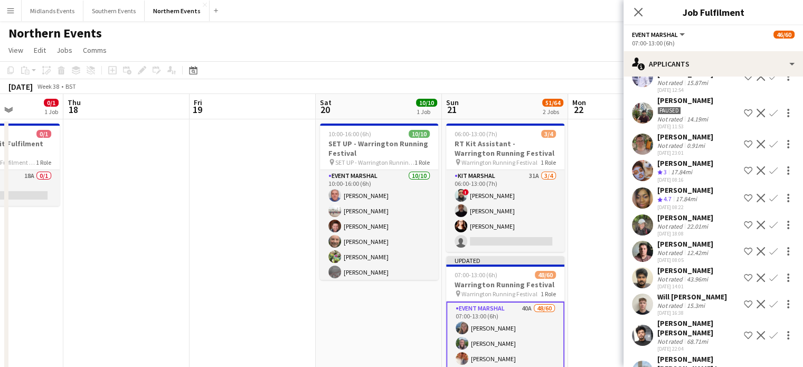
click at [770, 221] on app-icon "Confirm" at bounding box center [774, 225] width 8 height 8
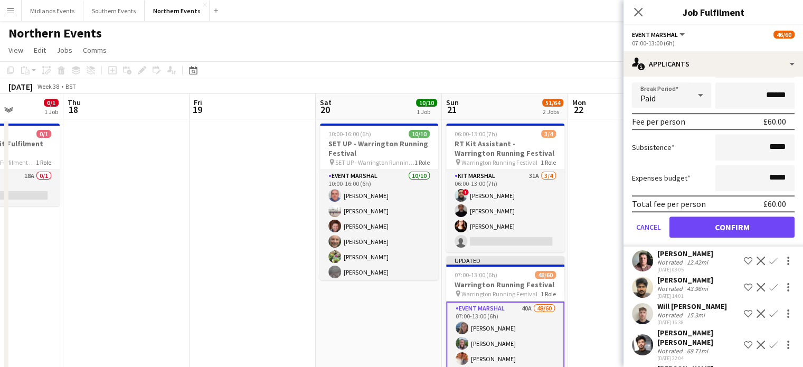
scroll to position [822, 0]
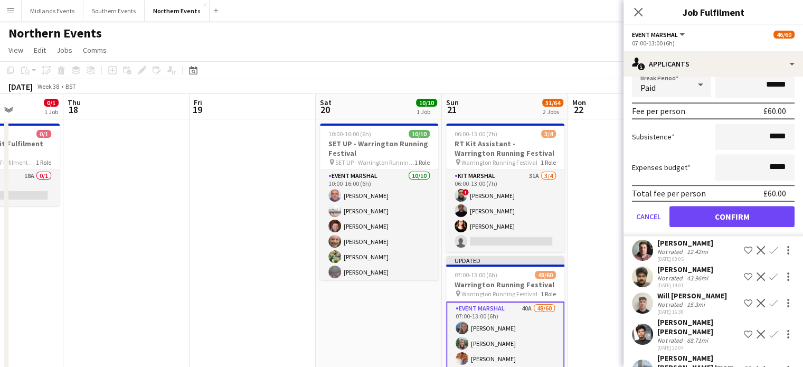
click at [756, 198] on form "Fee Type Default Hourly 1 6h x ****** Break Period Paid ****** Fee per person £…" at bounding box center [714, 124] width 180 height 226
click at [748, 206] on button "Confirm" at bounding box center [732, 216] width 125 height 21
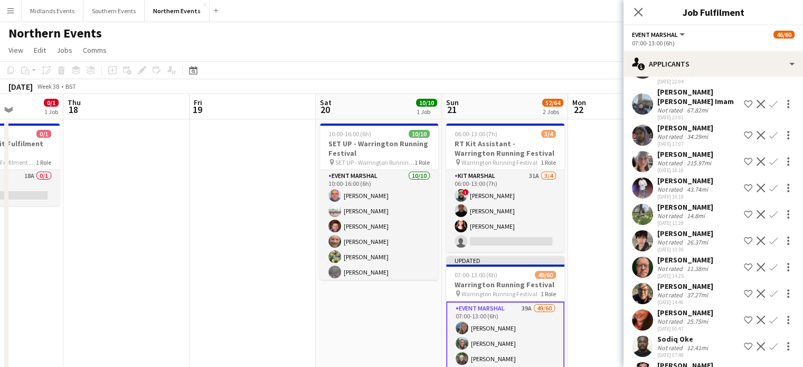
scroll to position [557, 0]
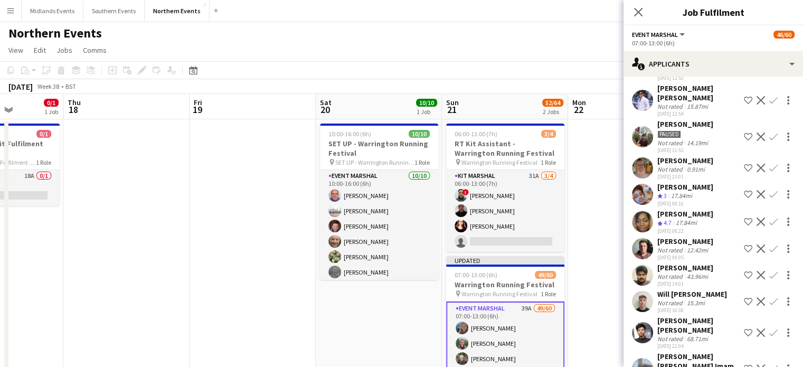
click at [770, 297] on app-icon "Confirm" at bounding box center [774, 301] width 8 height 8
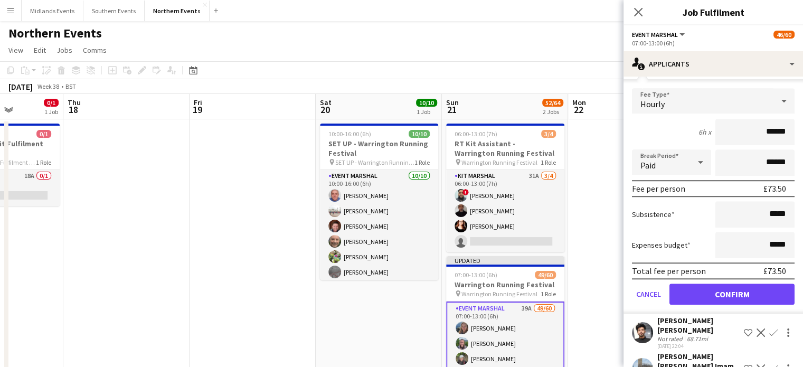
scroll to position [804, 0]
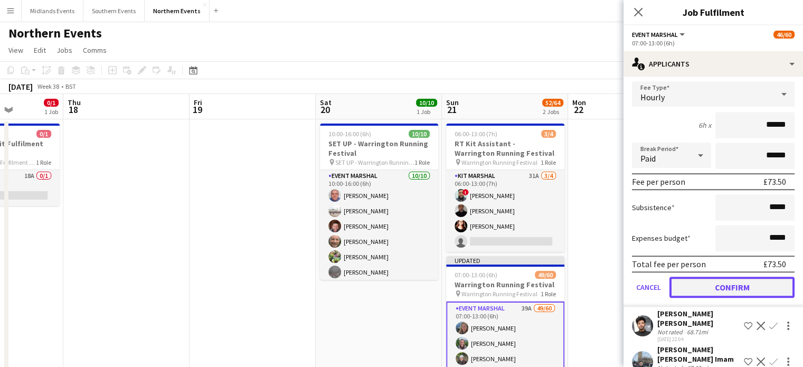
click at [757, 277] on button "Confirm" at bounding box center [732, 287] width 125 height 21
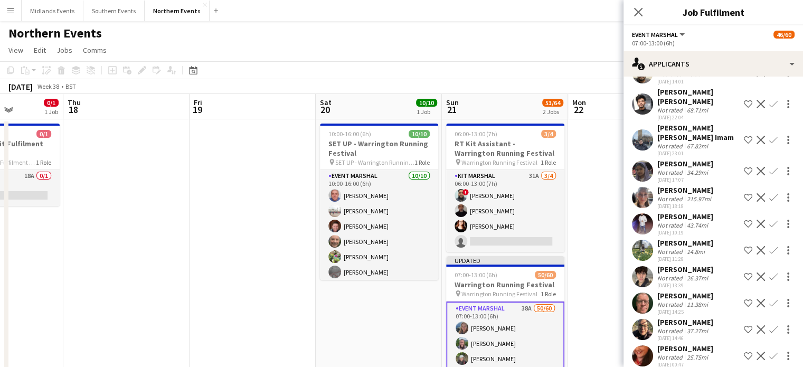
scroll to position [768, 0]
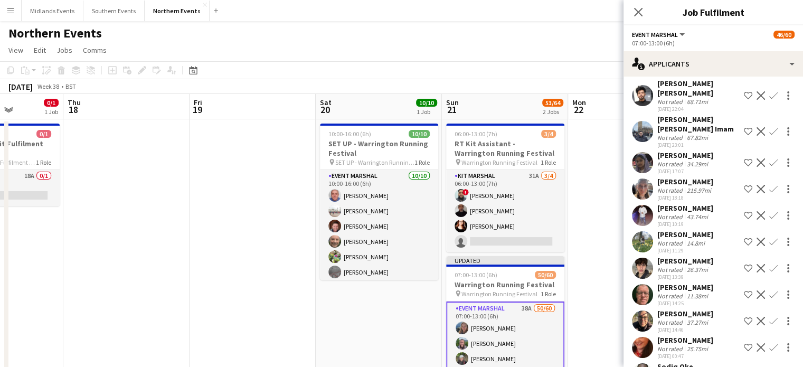
click at [770, 290] on app-icon "Confirm" at bounding box center [774, 294] width 8 height 8
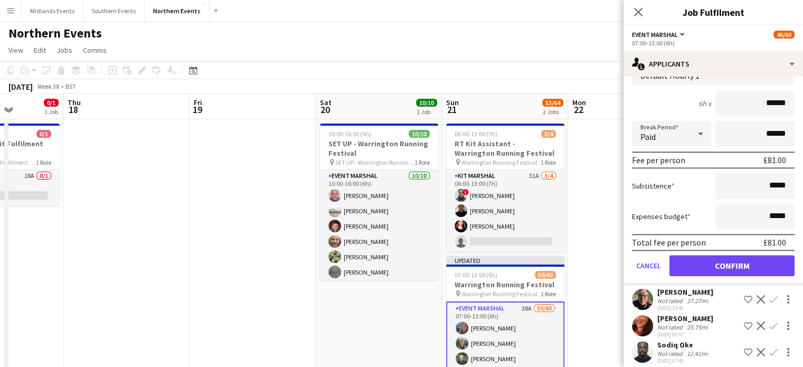
scroll to position [1031, 0]
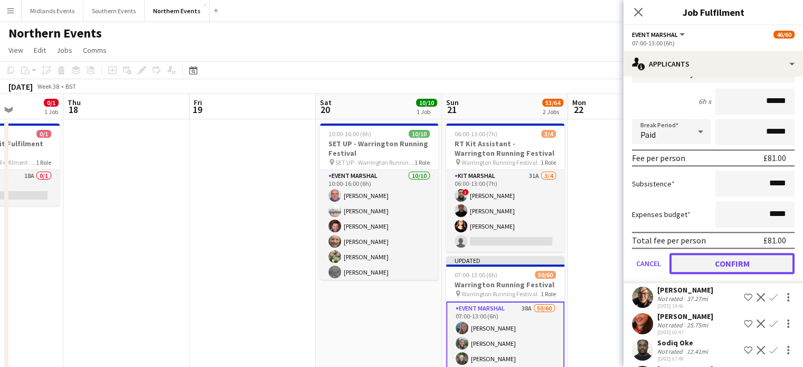
click at [748, 253] on button "Confirm" at bounding box center [732, 263] width 125 height 21
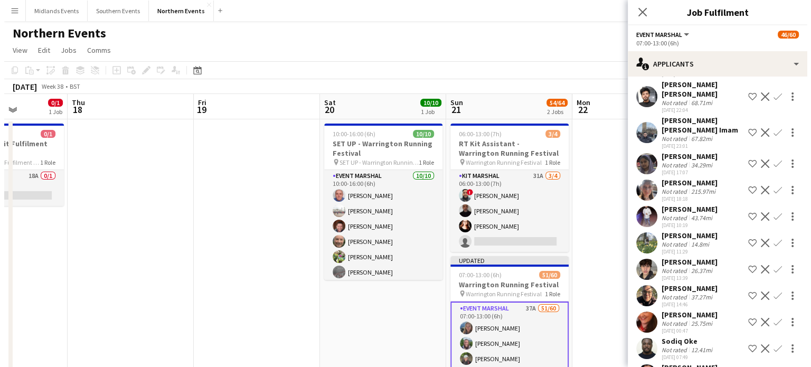
scroll to position [803, 0]
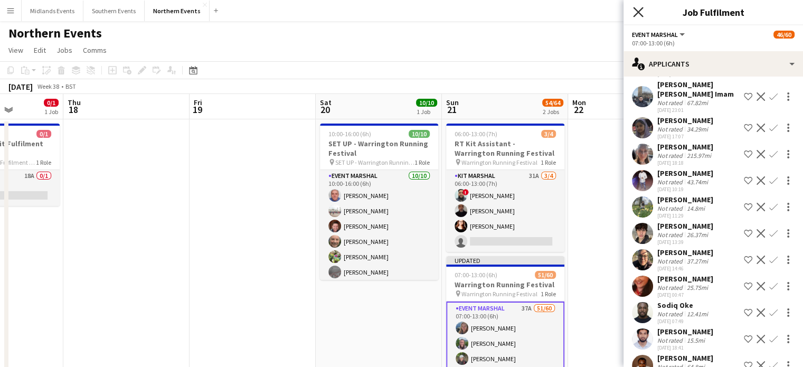
click at [640, 11] on icon at bounding box center [638, 12] width 10 height 10
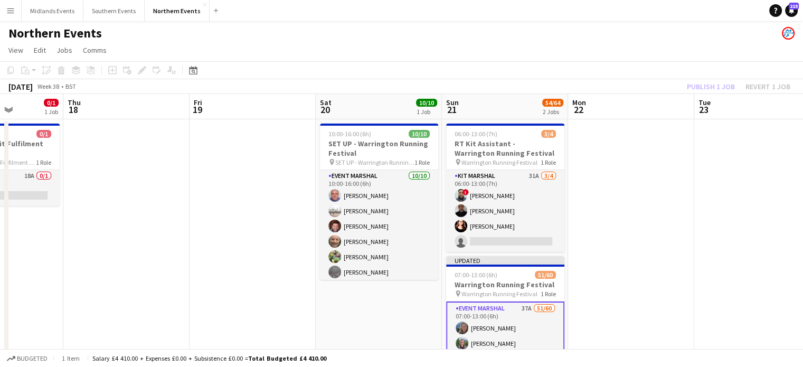
click at [708, 88] on div "Publish 1 job Revert 1 job" at bounding box center [738, 87] width 129 height 14
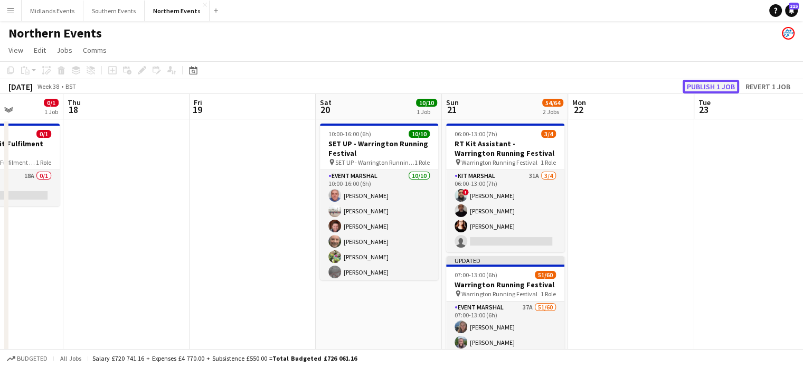
click at [708, 88] on button "Publish 1 job" at bounding box center [711, 87] width 57 height 14
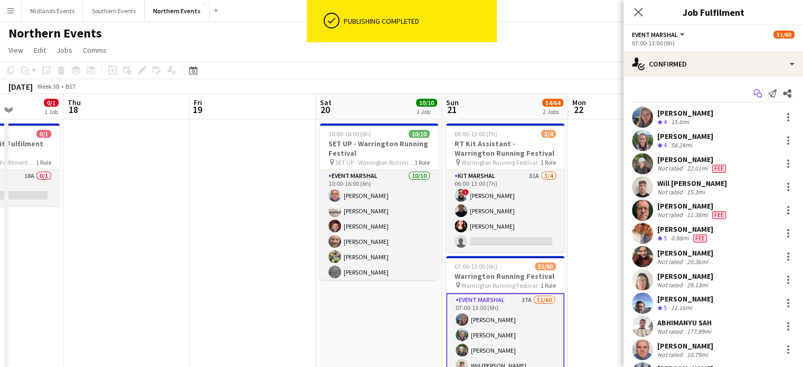
click at [754, 91] on icon "Start chat" at bounding box center [758, 93] width 8 height 8
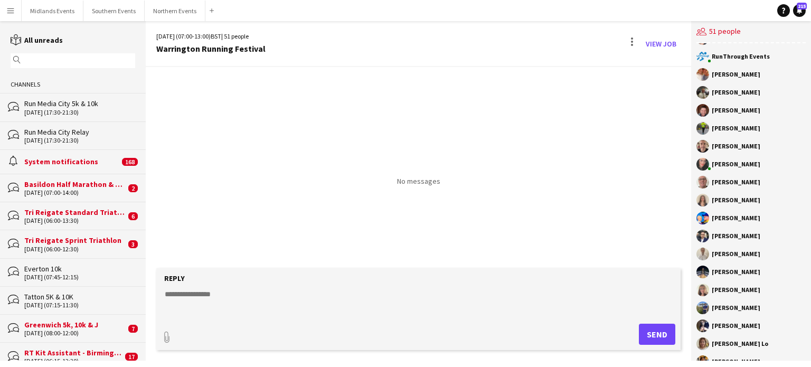
scroll to position [609, 0]
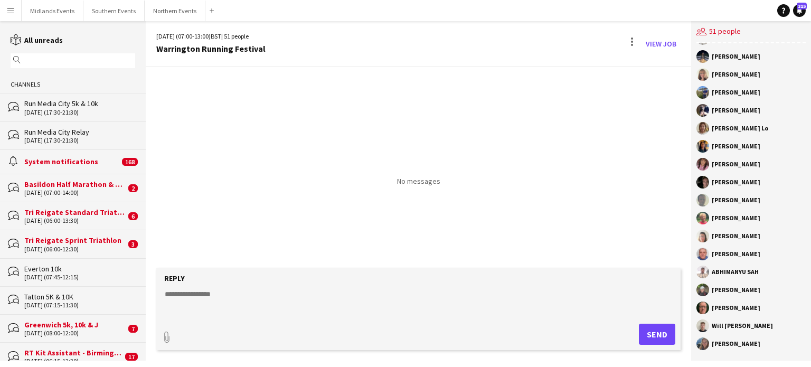
drag, startPoint x: 712, startPoint y: 55, endPoint x: 764, endPoint y: 352, distance: 301.4
click at [764, 352] on div "Louise Johnson Nathaniel Bell Katy Arber Steven Carter Lauren Sutton Ellie Horr…" at bounding box center [751, 201] width 120 height 317
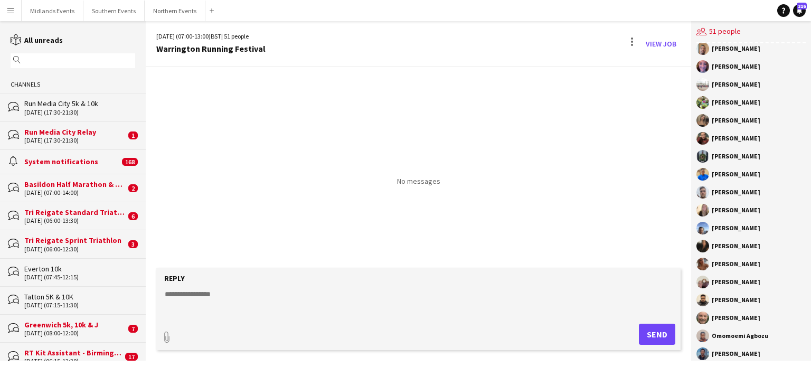
scroll to position [0, 0]
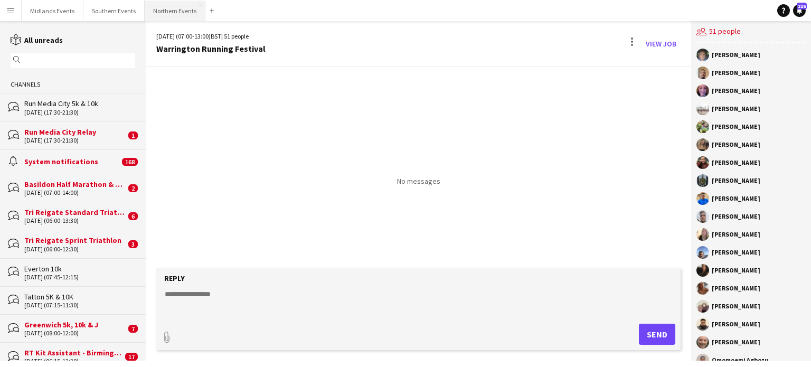
click at [175, 11] on button "Northern Events Close" at bounding box center [175, 11] width 61 height 21
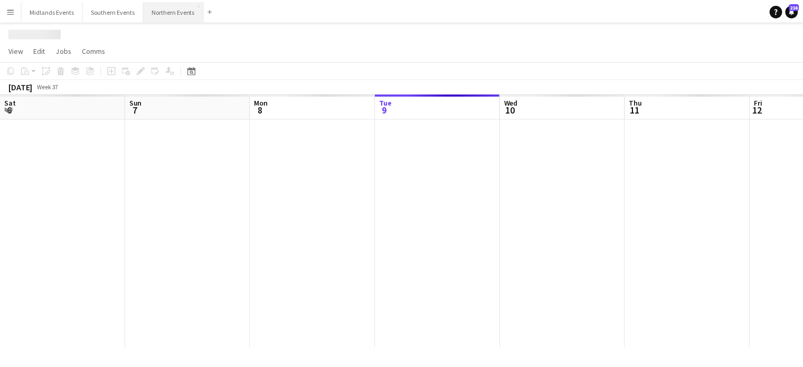
scroll to position [0, 252]
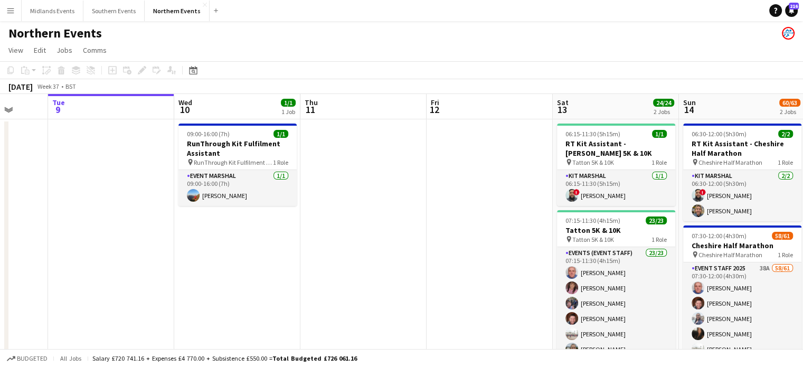
drag, startPoint x: 620, startPoint y: 200, endPoint x: 309, endPoint y: 218, distance: 311.1
click at [309, 218] on app-calendar-viewport "Sat 6 33/46 2 Jobs Sun 7 52/72 2 Jobs Mon 8 Tue 9 Wed 10 1/1 1 Job Thu 11 Fri 1…" at bounding box center [401, 305] width 803 height 423
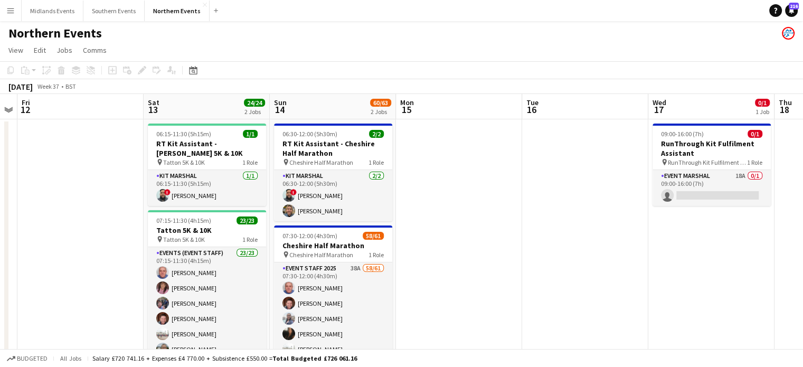
drag, startPoint x: 621, startPoint y: 274, endPoint x: 339, endPoint y: 268, distance: 282.1
click at [339, 268] on app-calendar-viewport "Mon 8 Tue 9 Wed 10 1/1 1 Job Thu 11 Fri 12 Sat 13 24/24 2 Jobs Sun 14 60/63 2 J…" at bounding box center [401, 305] width 803 height 423
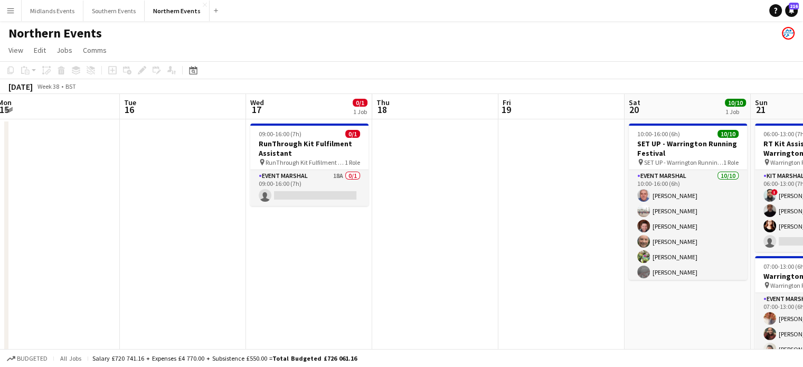
drag, startPoint x: 589, startPoint y: 272, endPoint x: 394, endPoint y: 242, distance: 197.6
click at [315, 247] on app-calendar-viewport "Sat 13 24/24 2 Jobs Sun 14 60/63 2 Jobs Mon 15 Tue 16 Wed 17 0/1 1 Job Thu 18 F…" at bounding box center [401, 313] width 803 height 438
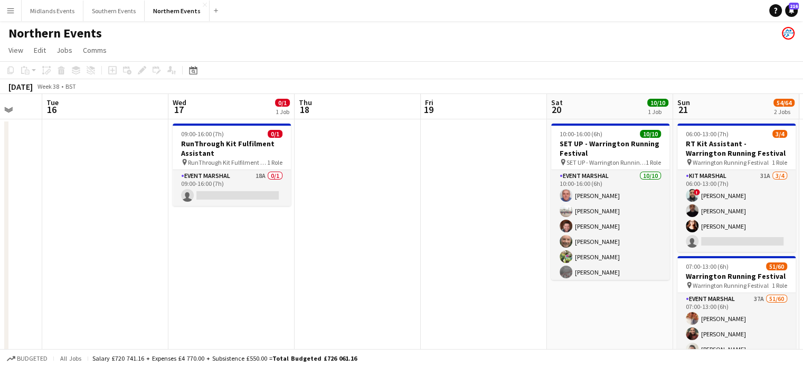
scroll to position [0, 473]
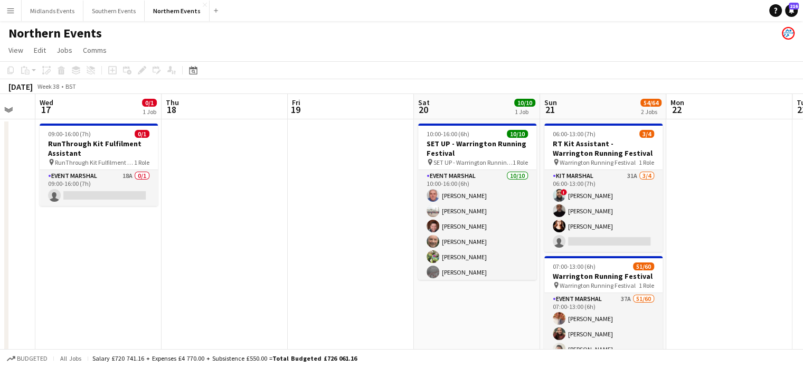
drag, startPoint x: 640, startPoint y: 220, endPoint x: 426, endPoint y: 209, distance: 213.7
click at [426, 209] on app-calendar-viewport "Sat 13 24/24 2 Jobs Sun 14 60/63 2 Jobs Mon 15 Tue 16 Wed 17 0/1 1 Job Thu 18 F…" at bounding box center [401, 313] width 803 height 438
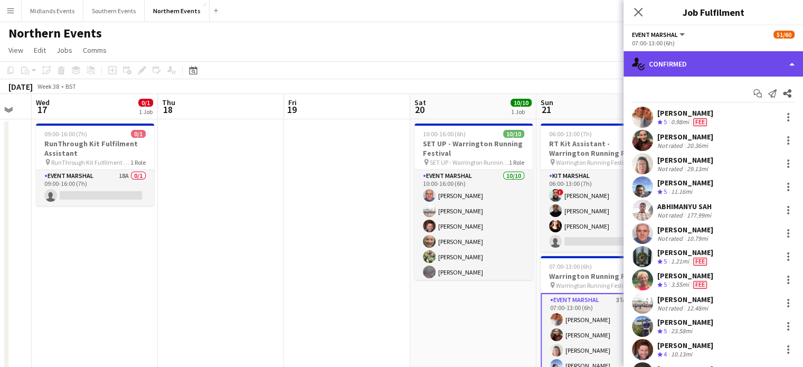
click at [729, 63] on div "single-neutral-actions-check-2 Confirmed" at bounding box center [714, 63] width 180 height 25
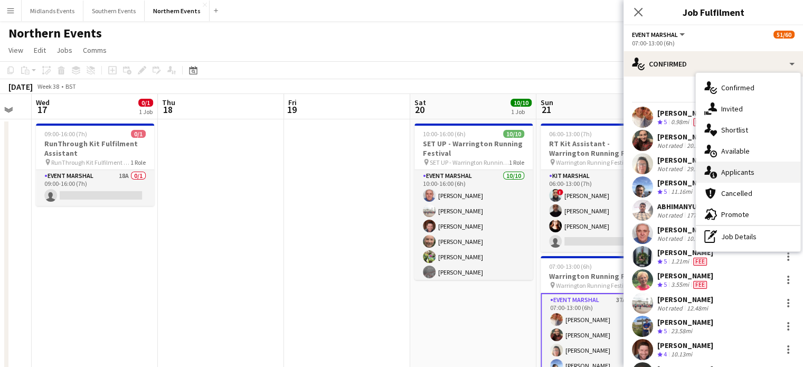
click at [733, 171] on span "Applicants" at bounding box center [737, 172] width 33 height 10
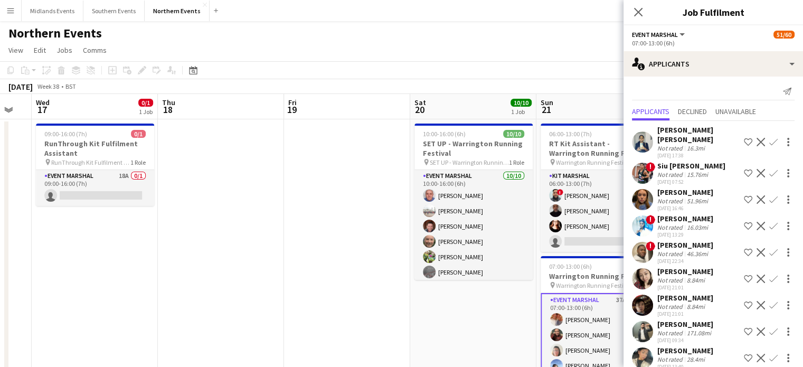
scroll to position [0, 0]
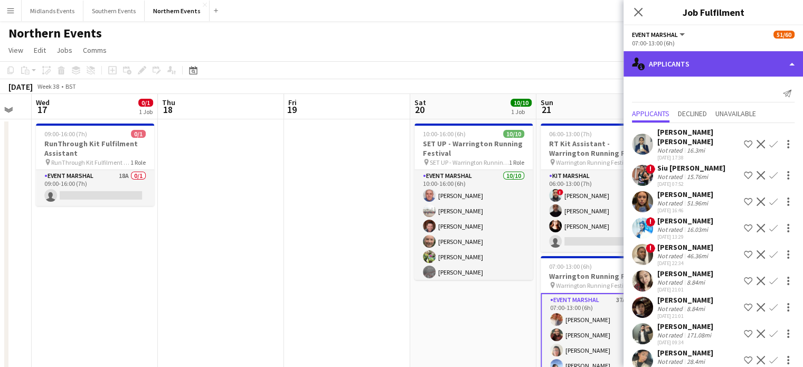
click at [682, 70] on div "single-neutral-actions-information Applicants" at bounding box center [714, 63] width 180 height 25
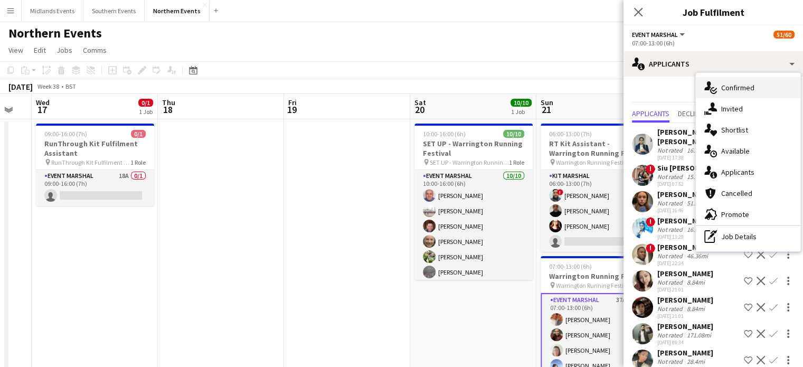
click at [733, 89] on span "Confirmed" at bounding box center [737, 88] width 33 height 10
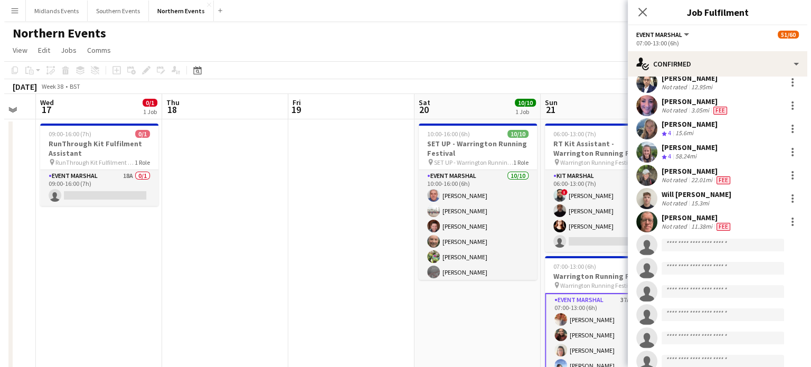
scroll to position [1035, 0]
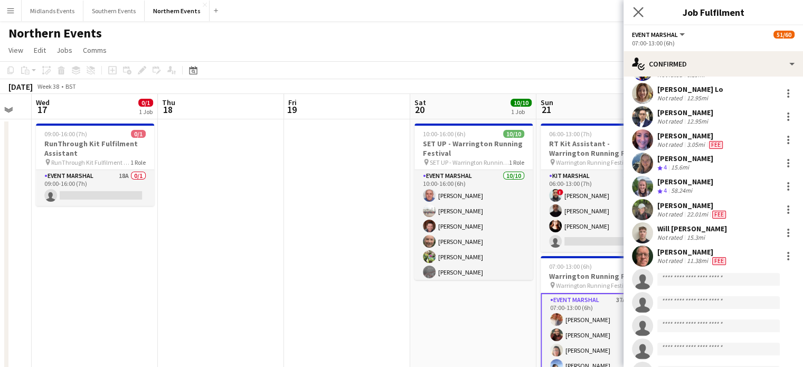
click at [643, 14] on app-icon "Close pop-in" at bounding box center [638, 12] width 15 height 15
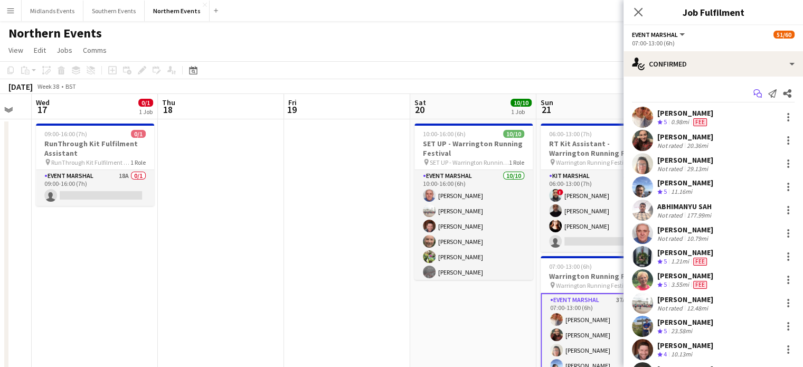
click at [754, 93] on icon at bounding box center [757, 92] width 6 height 6
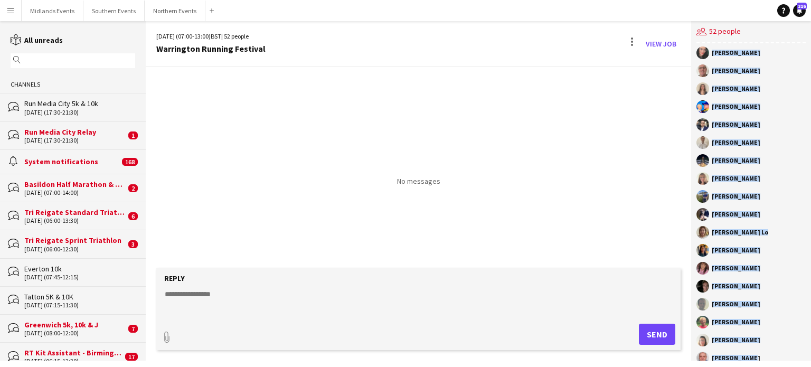
scroll to position [627, 0]
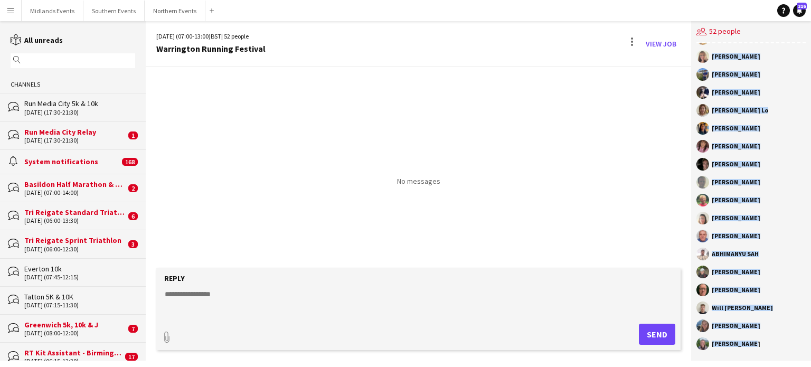
drag, startPoint x: 712, startPoint y: 54, endPoint x: 756, endPoint y: 350, distance: 299.1
click at [756, 350] on div "Louise Johnson Nathaniel Bell Katy Arber Steven Carter Lauren Sutton Ellie Horr…" at bounding box center [751, 201] width 120 height 317
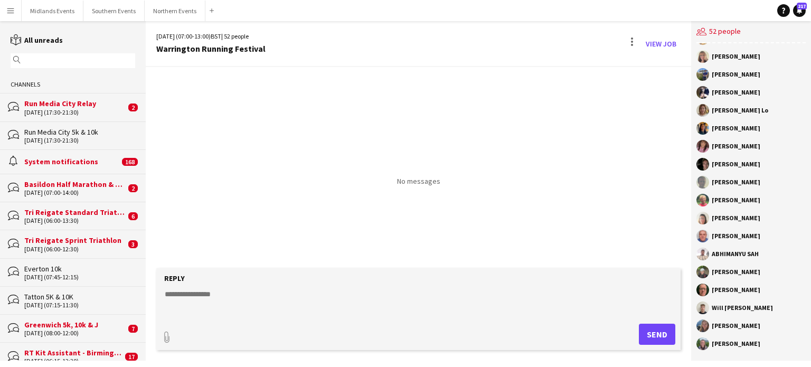
click at [81, 106] on div "Run Media City Relay" at bounding box center [74, 104] width 101 height 10
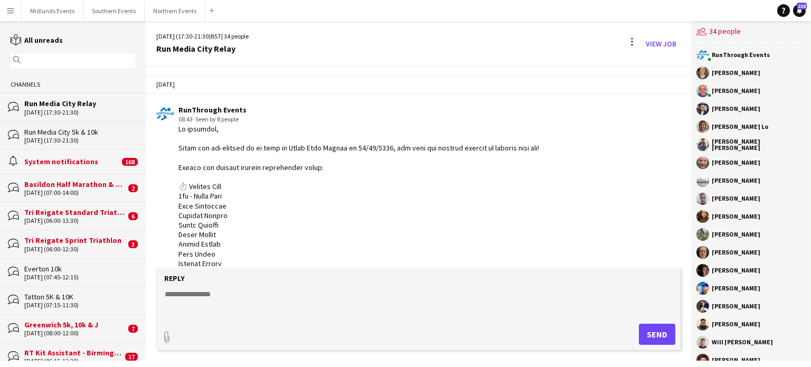
scroll to position [554, 0]
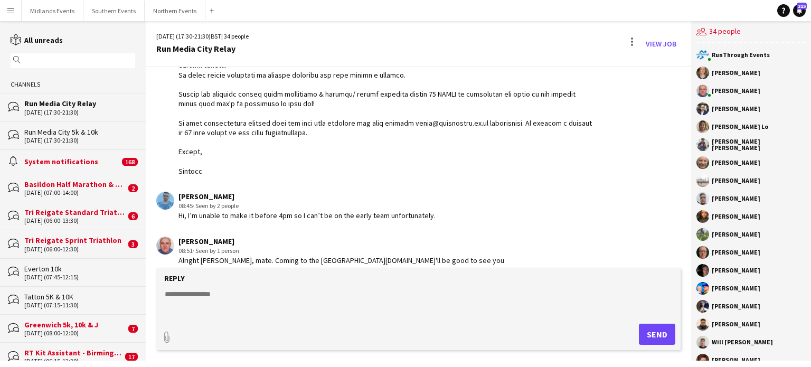
click at [230, 295] on textarea at bounding box center [421, 302] width 514 height 27
type textarea "**********"
click at [655, 332] on button "Send" at bounding box center [657, 334] width 36 height 21
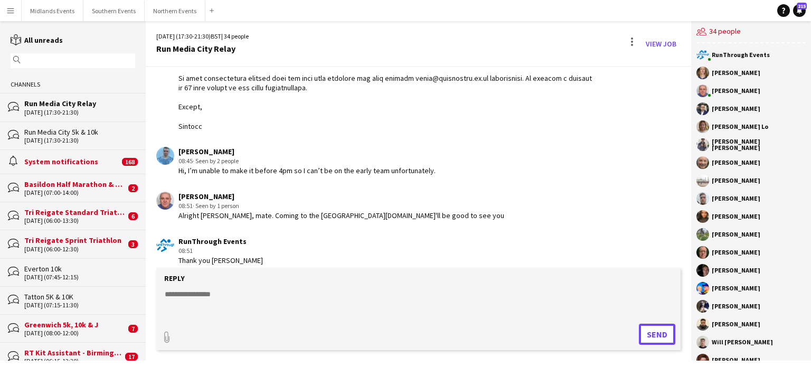
scroll to position [644, 0]
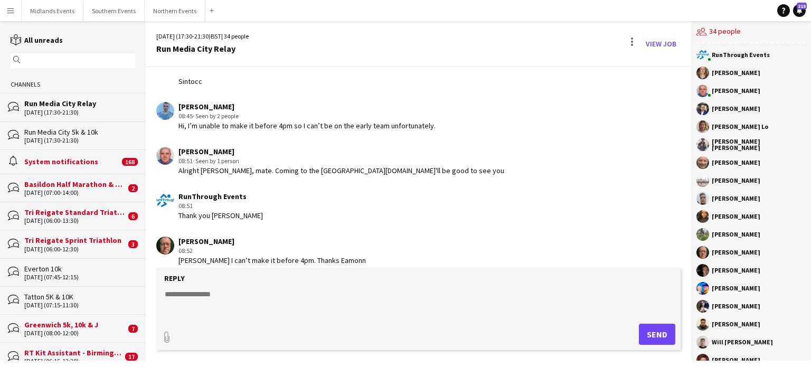
click at [181, 302] on textarea at bounding box center [421, 302] width 514 height 27
type textarea "**********"
click at [651, 329] on button "Send" at bounding box center [657, 334] width 36 height 21
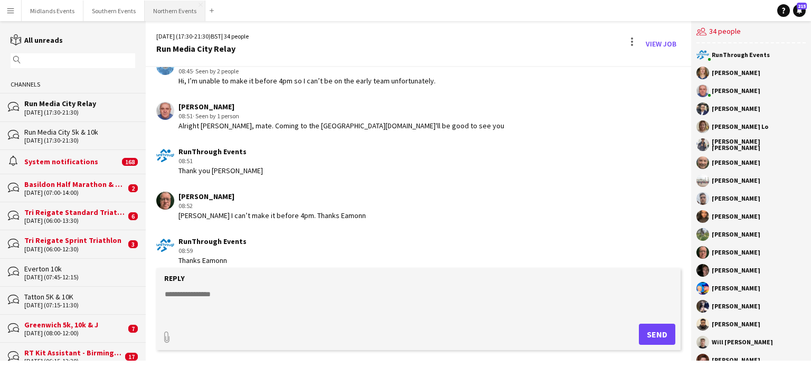
click at [177, 14] on button "Northern Events Close" at bounding box center [175, 11] width 61 height 21
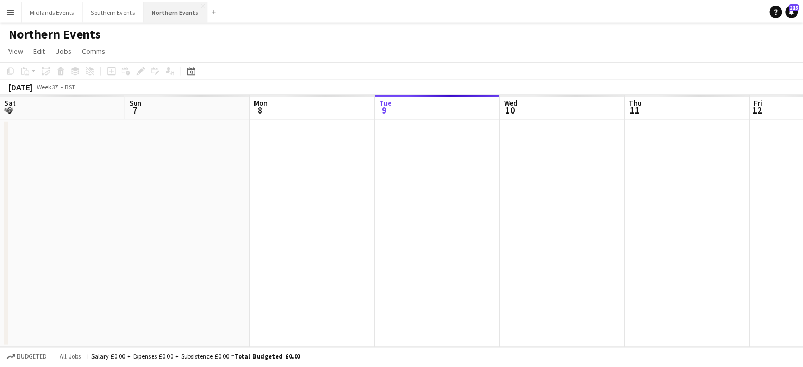
scroll to position [0, 252]
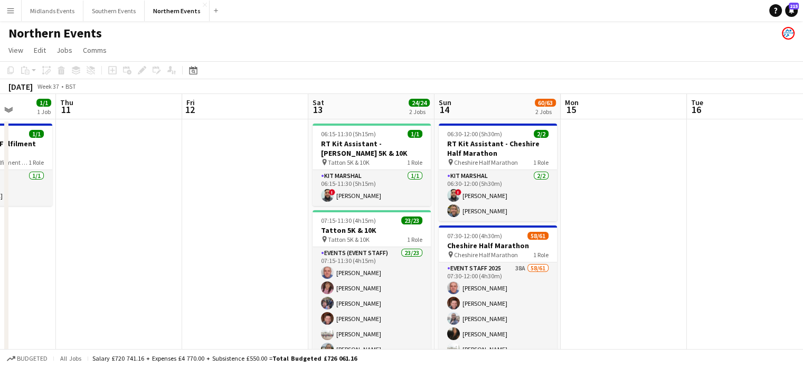
drag, startPoint x: 684, startPoint y: 205, endPoint x: 361, endPoint y: 227, distance: 324.5
click at [361, 227] on app-calendar-viewport "Mon 8 Tue 9 Wed 10 1/1 1 Job Thu 11 Fri 12 Sat 13 24/24 2 Jobs Sun 14 60/63 2 J…" at bounding box center [401, 305] width 803 height 423
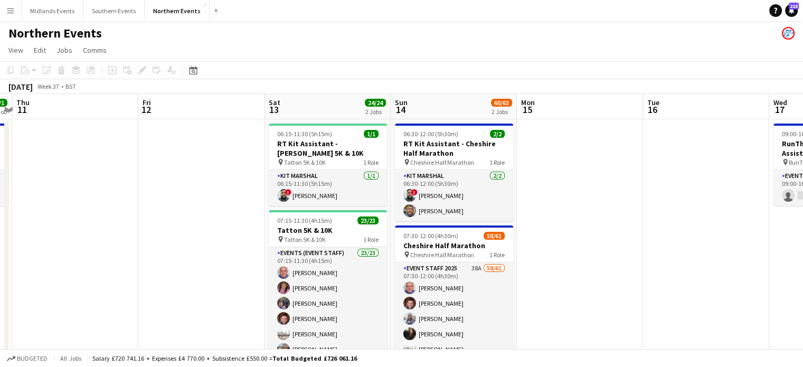
drag, startPoint x: 633, startPoint y: 267, endPoint x: 260, endPoint y: 229, distance: 374.2
click at [260, 229] on app-calendar-viewport "Mon 8 Tue 9 Wed 10 1/1 1 Job Thu 11 Fri 12 Sat 13 24/24 2 Jobs Sun 14 60/63 2 J…" at bounding box center [401, 305] width 803 height 423
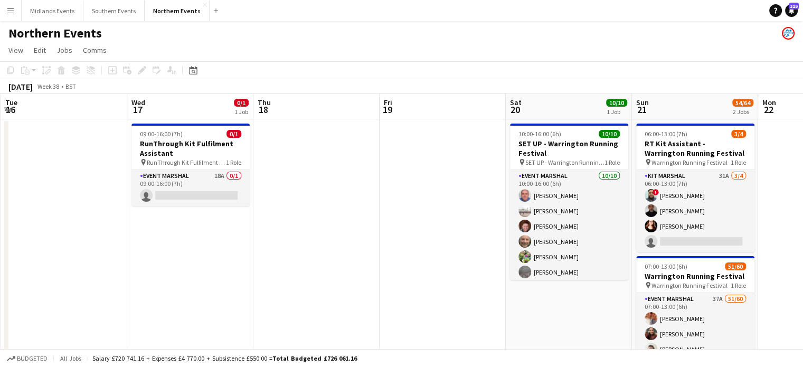
drag, startPoint x: 594, startPoint y: 249, endPoint x: 290, endPoint y: 247, distance: 303.2
click at [290, 247] on app-calendar-viewport "Fri 12 Sat 13 24/24 2 Jobs Sun 14 60/63 2 Jobs Mon 15 Tue 16 Wed 17 0/1 1 Job T…" at bounding box center [401, 313] width 803 height 438
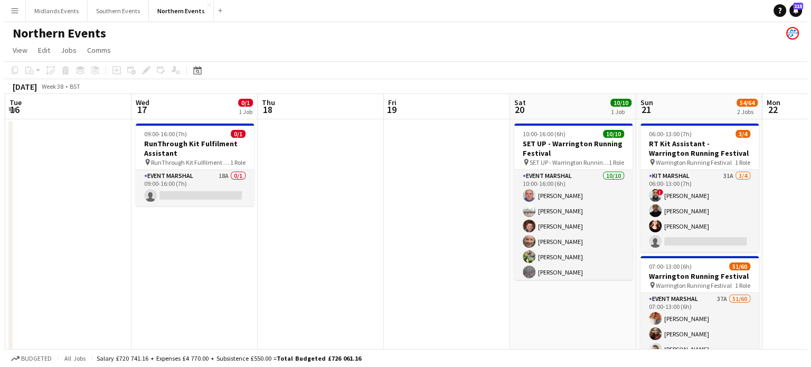
scroll to position [0, 288]
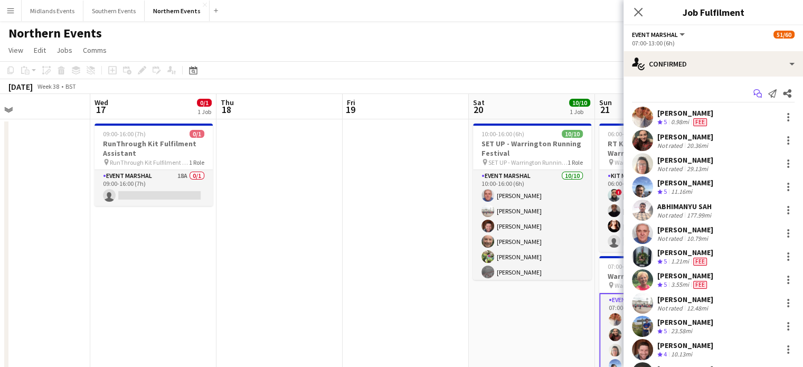
click at [752, 98] on app-icon "Start chat" at bounding box center [757, 93] width 15 height 15
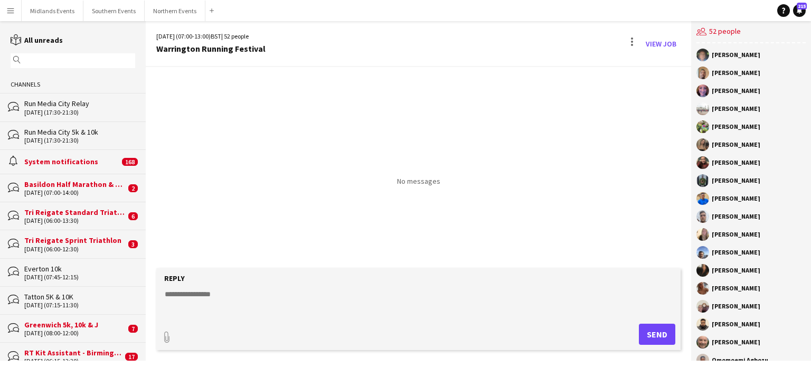
click at [210, 312] on textarea at bounding box center [421, 302] width 514 height 27
paste textarea "**********"
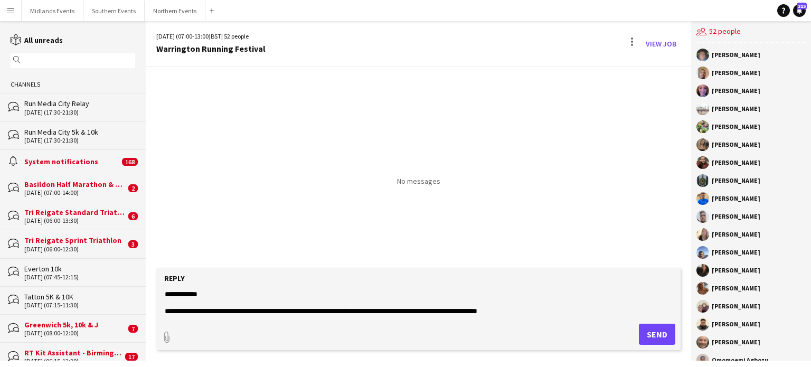
scroll to position [501, 0]
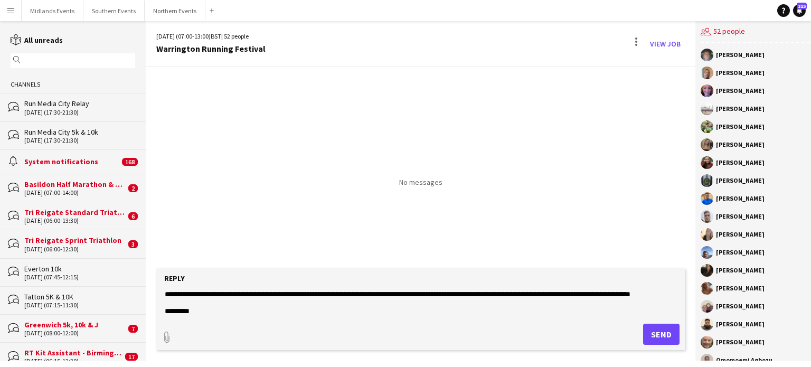
click at [210, 312] on textarea at bounding box center [421, 302] width 514 height 27
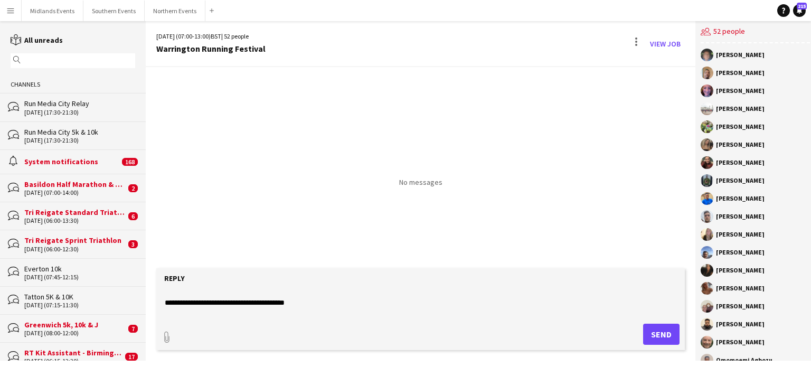
scroll to position [0, 0]
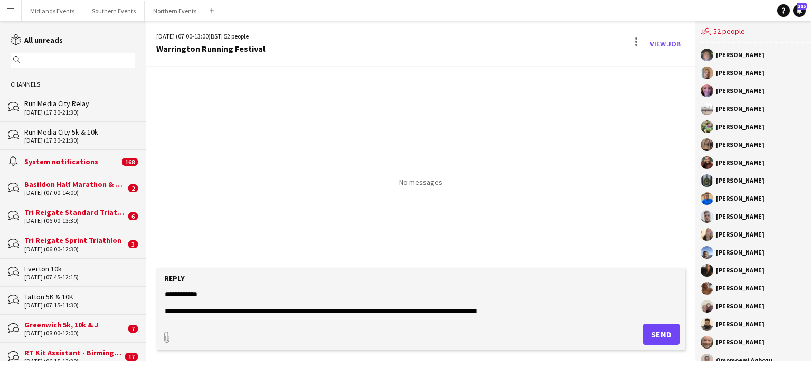
click at [329, 310] on textarea at bounding box center [421, 302] width 514 height 27
click at [326, 309] on textarea at bounding box center [421, 302] width 514 height 27
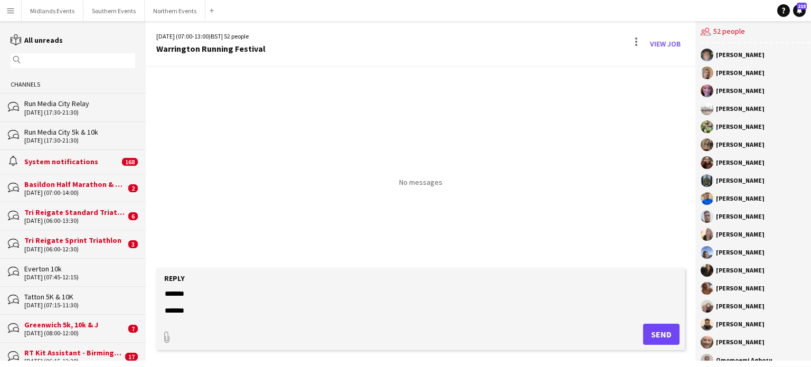
scroll to position [502, 0]
type textarea "**********"
click at [657, 329] on button "Send" at bounding box center [661, 334] width 36 height 21
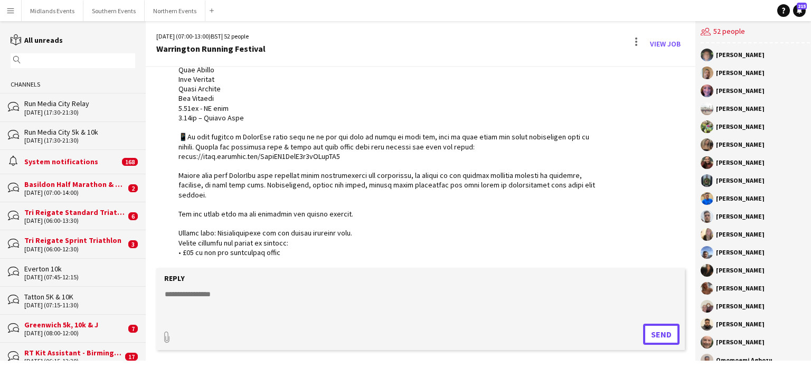
scroll to position [240, 0]
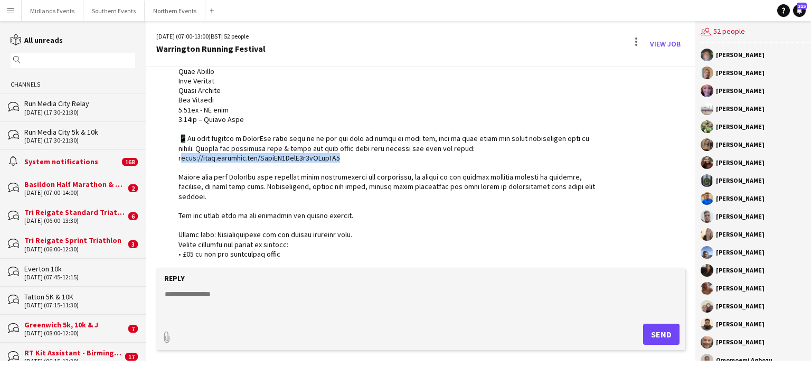
drag, startPoint x: 346, startPoint y: 157, endPoint x: 175, endPoint y: 155, distance: 170.6
click at [175, 155] on div "RunThrough Events 09:02" at bounding box center [376, 182] width 440 height 634
click at [69, 138] on div "25-09-2025 (17:30-21:30)" at bounding box center [79, 140] width 111 height 7
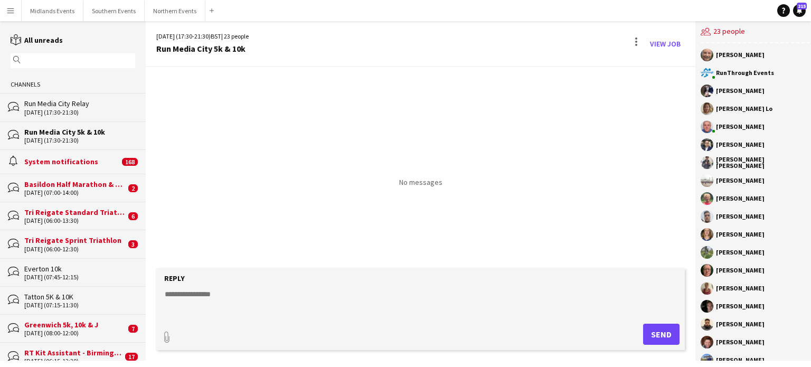
drag, startPoint x: 755, startPoint y: 218, endPoint x: 708, endPoint y: 219, distance: 47.6
click at [708, 219] on div "[PERSON_NAME]" at bounding box center [755, 216] width 109 height 13
drag, startPoint x: 746, startPoint y: 125, endPoint x: 712, endPoint y: 128, distance: 33.9
click at [712, 128] on div "[PERSON_NAME]" at bounding box center [755, 126] width 109 height 13
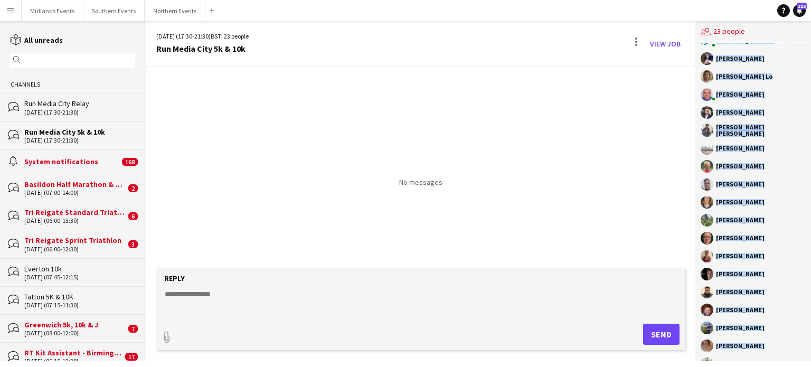
scroll to position [106, 0]
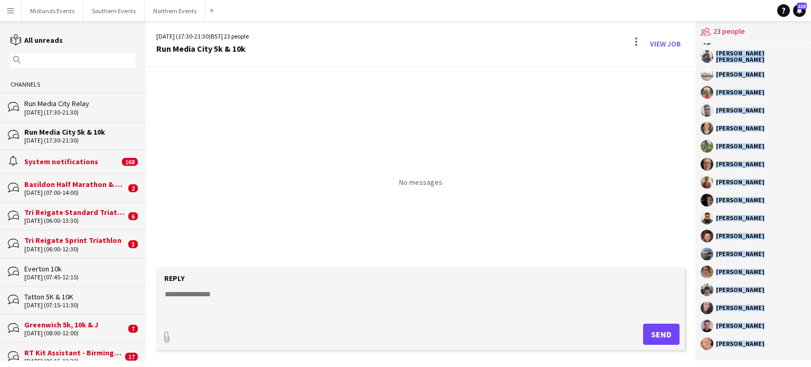
drag, startPoint x: 711, startPoint y: 53, endPoint x: 752, endPoint y: 346, distance: 295.9
click at [752, 346] on div "Rob McBride RunThrough Events Dean Hoskins Yuen Ping Lo John Catton Wai Wong Ts…" at bounding box center [756, 201] width 120 height 317
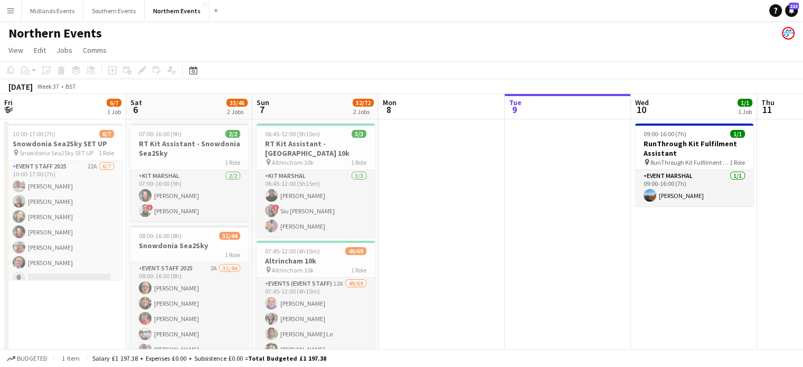
scroll to position [0, 473]
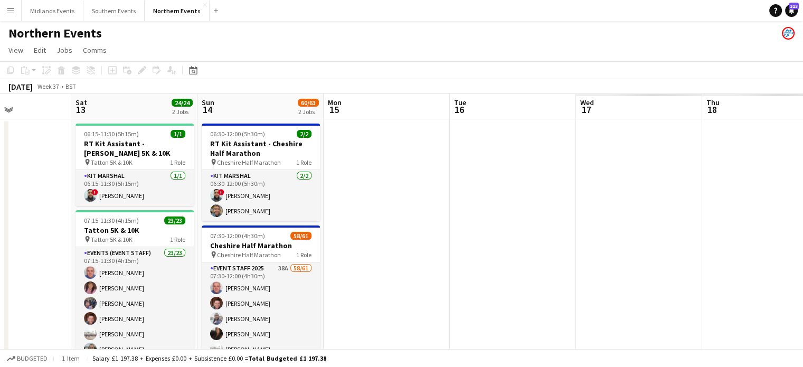
drag, startPoint x: 772, startPoint y: 287, endPoint x: 306, endPoint y: 304, distance: 466.1
click at [306, 304] on app-calendar-viewport "Tue 9 Wed 10 1/1 1 Job Thu 11 Fri 12 Sat 13 24/24 2 Jobs Sun 14 60/63 2 Jobs Mo…" at bounding box center [401, 305] width 803 height 423
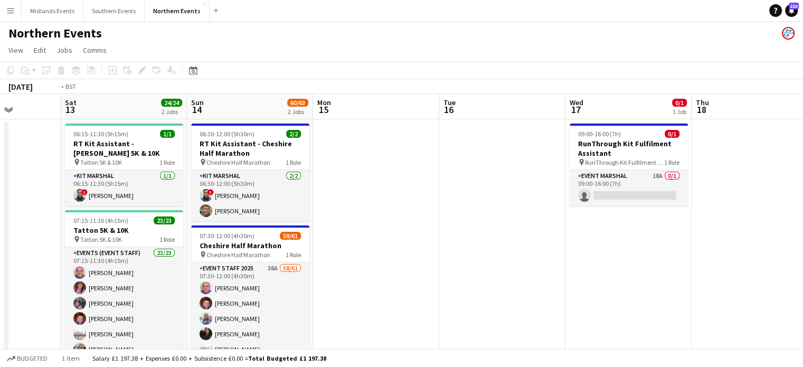
click at [184, 310] on app-calendar-viewport "Tue 9 Wed 10 1/1 1 Job Thu 11 Fri 12 Sat 13 24/24 2 Jobs Sun 14 60/63 2 Jobs Mo…" at bounding box center [401, 305] width 803 height 423
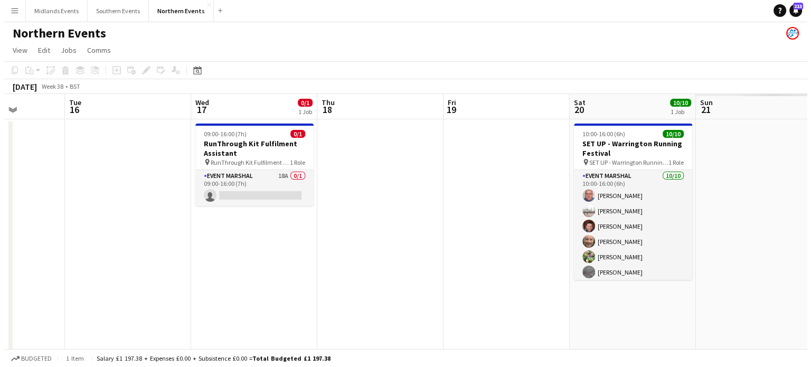
scroll to position [0, 446]
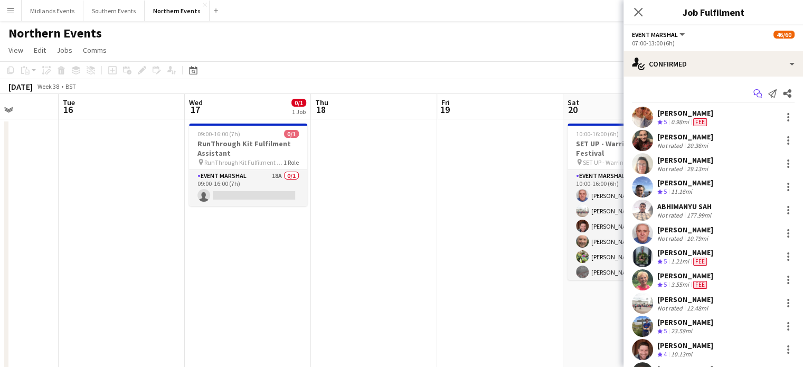
click at [754, 89] on icon "Start chat" at bounding box center [758, 93] width 8 height 8
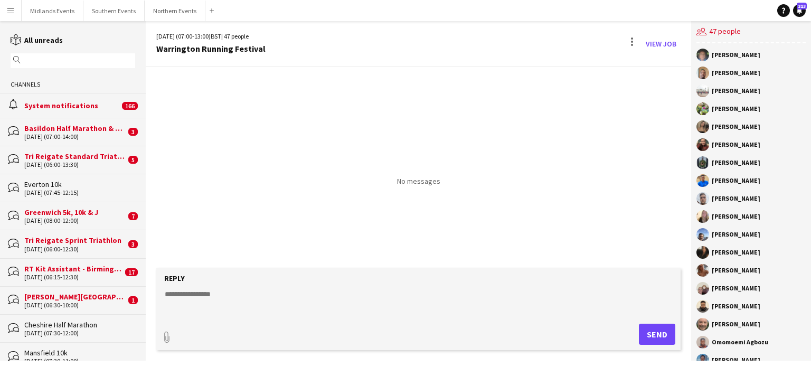
click at [436, 187] on div "No messages" at bounding box center [419, 167] width 546 height 201
drag, startPoint x: 752, startPoint y: 73, endPoint x: 709, endPoint y: 78, distance: 43.0
click at [709, 78] on div "[PERSON_NAME]" at bounding box center [751, 73] width 109 height 13
copy div "[PERSON_NAME]"
drag, startPoint x: 759, startPoint y: 274, endPoint x: 713, endPoint y: 275, distance: 46.5
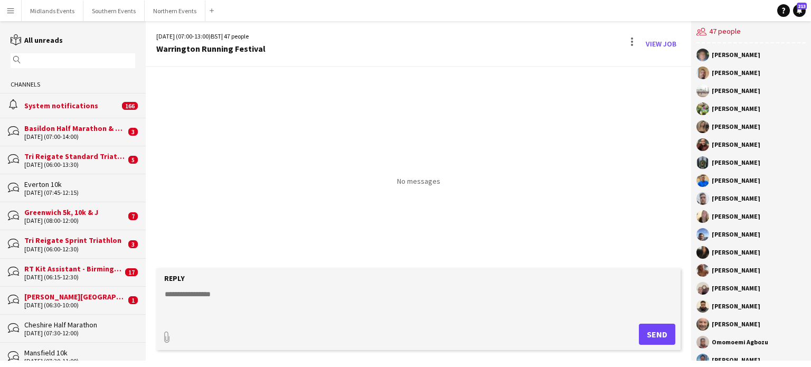
click at [713, 275] on div "[PERSON_NAME]" at bounding box center [751, 270] width 109 height 13
drag, startPoint x: 768, startPoint y: 305, endPoint x: 748, endPoint y: 306, distance: 20.1
click at [748, 306] on div "[PERSON_NAME]" at bounding box center [736, 306] width 49 height 6
click at [771, 308] on div "[PERSON_NAME]" at bounding box center [751, 306] width 109 height 13
drag, startPoint x: 771, startPoint y: 308, endPoint x: 709, endPoint y: 312, distance: 61.9
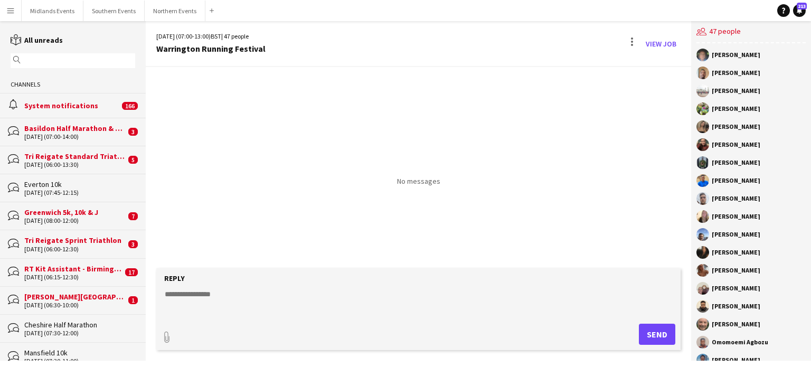
click at [709, 312] on div "[PERSON_NAME]" at bounding box center [751, 306] width 109 height 13
copy div "[PERSON_NAME]"
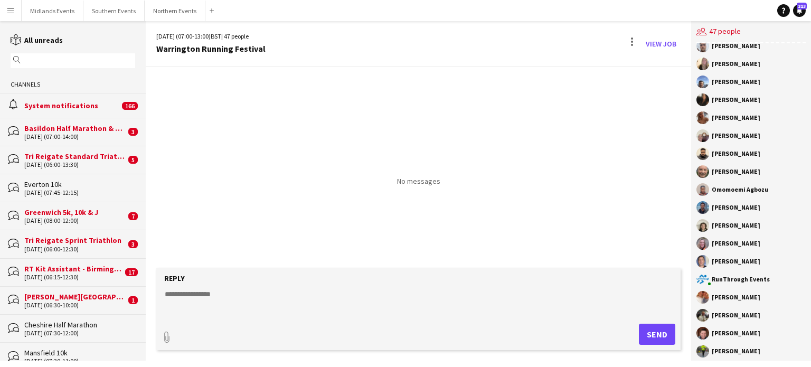
scroll to position [166, 0]
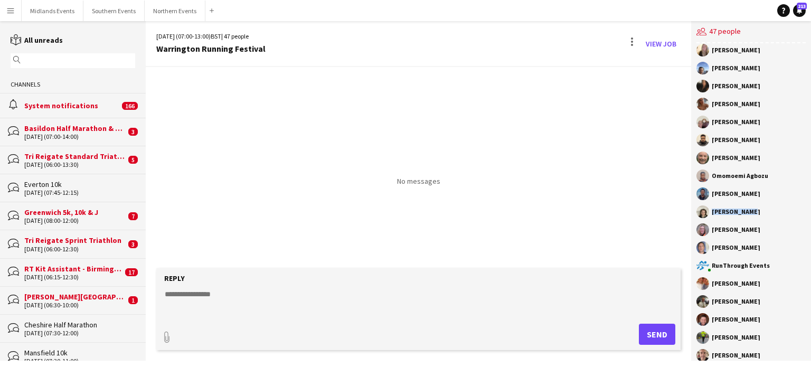
drag, startPoint x: 747, startPoint y: 211, endPoint x: 710, endPoint y: 212, distance: 37.5
click at [710, 212] on div "[PERSON_NAME]" at bounding box center [751, 211] width 109 height 13
copy div "[PERSON_NAME]"
drag, startPoint x: 742, startPoint y: 321, endPoint x: 711, endPoint y: 322, distance: 31.2
click at [711, 322] on div "[PERSON_NAME]" at bounding box center [751, 319] width 109 height 13
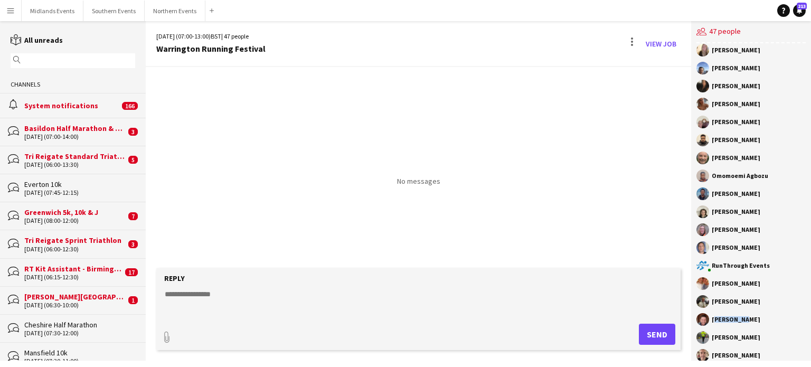
click at [748, 323] on div "[PERSON_NAME]" at bounding box center [751, 319] width 109 height 13
drag, startPoint x: 744, startPoint y: 316, endPoint x: 708, endPoint y: 322, distance: 36.3
click at [708, 322] on div "[PERSON_NAME]" at bounding box center [751, 319] width 109 height 13
copy div "[PERSON_NAME]"
click at [273, 247] on div "No messages" at bounding box center [419, 167] width 546 height 201
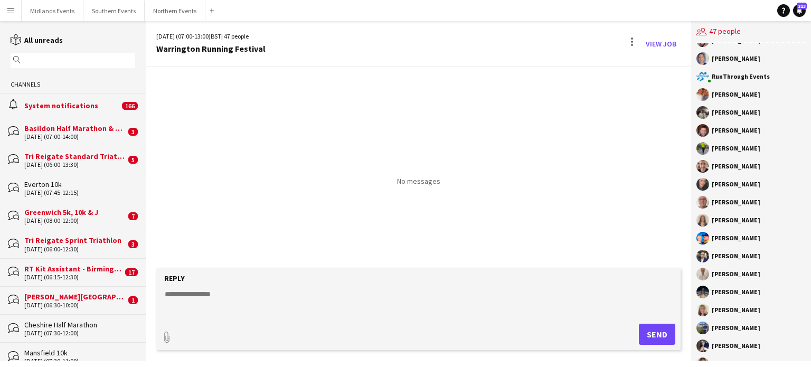
scroll to position [361, 0]
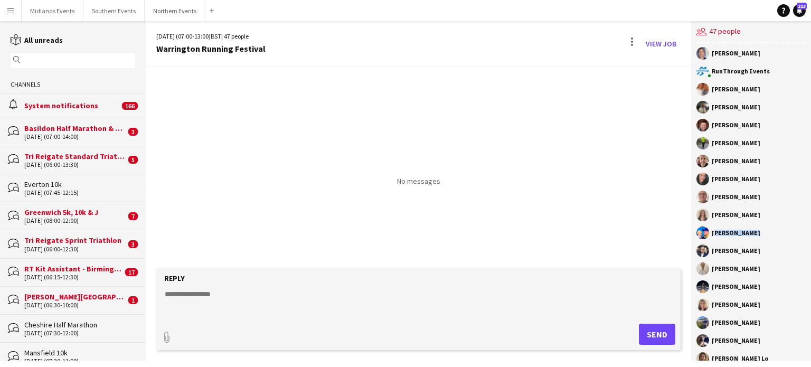
drag, startPoint x: 749, startPoint y: 236, endPoint x: 712, endPoint y: 238, distance: 37.1
click at [712, 238] on div "[PERSON_NAME]" at bounding box center [751, 233] width 109 height 13
copy div "[PERSON_NAME]"
drag, startPoint x: 751, startPoint y: 267, endPoint x: 711, endPoint y: 274, distance: 40.7
click at [711, 274] on div "[PERSON_NAME]" at bounding box center [751, 268] width 109 height 13
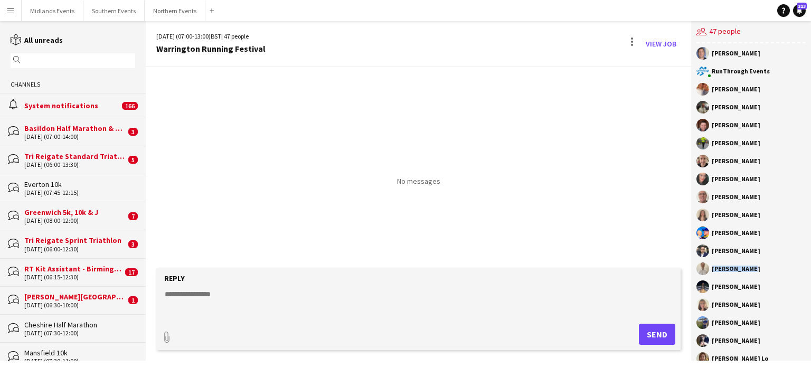
copy div "[PERSON_NAME]"
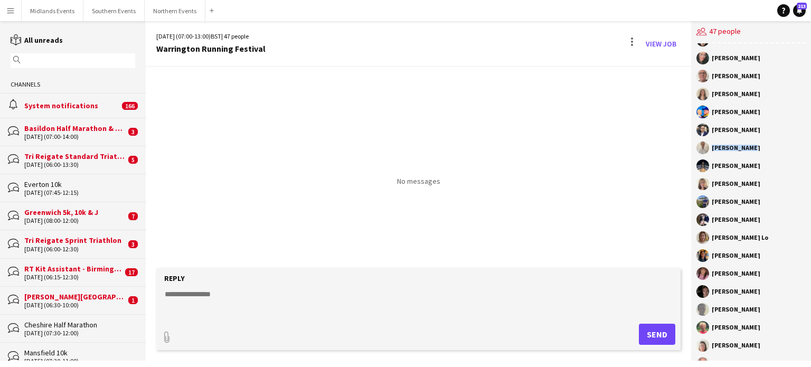
scroll to position [483, 0]
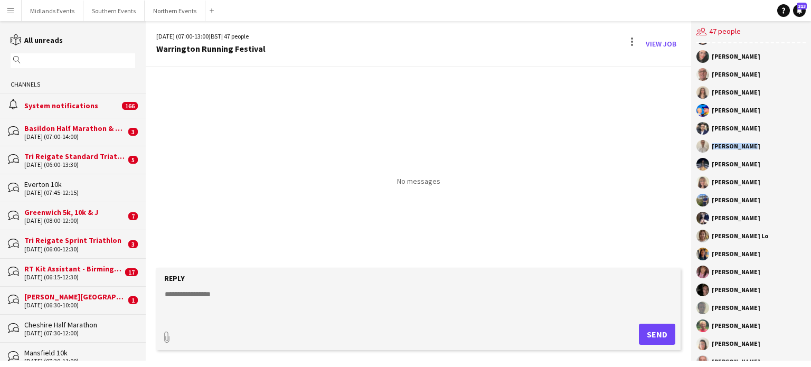
drag, startPoint x: 758, startPoint y: 290, endPoint x: 707, endPoint y: 294, distance: 51.3
click at [707, 294] on div "[PERSON_NAME]" at bounding box center [751, 290] width 109 height 13
copy div "[PERSON_NAME]"
click at [448, 147] on div "No messages" at bounding box center [419, 126] width 546 height 119
